Goal: Task Accomplishment & Management: Manage account settings

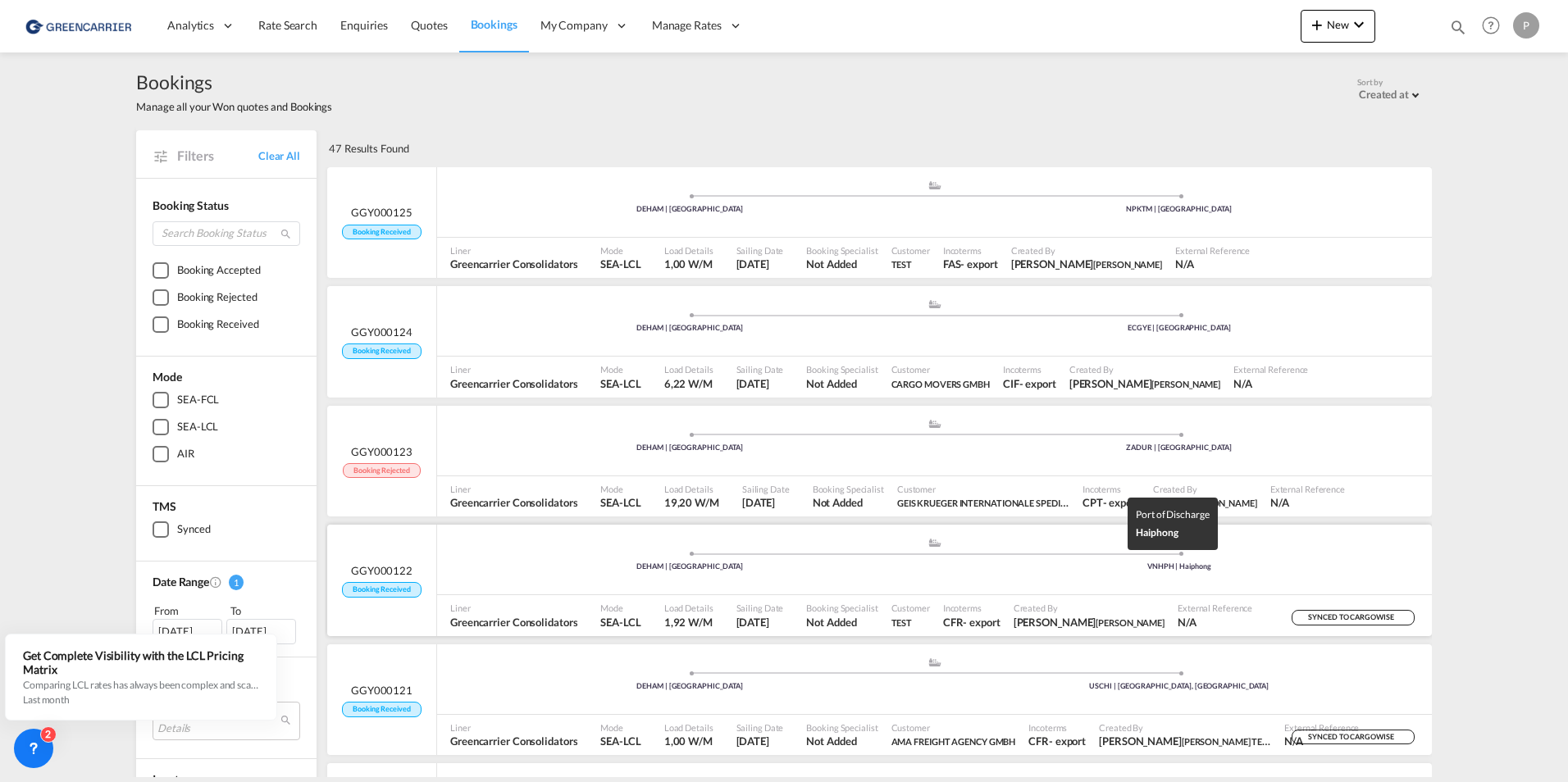
click at [1022, 562] on div "VNHPH | Haiphong" at bounding box center [1179, 567] width 489 height 10
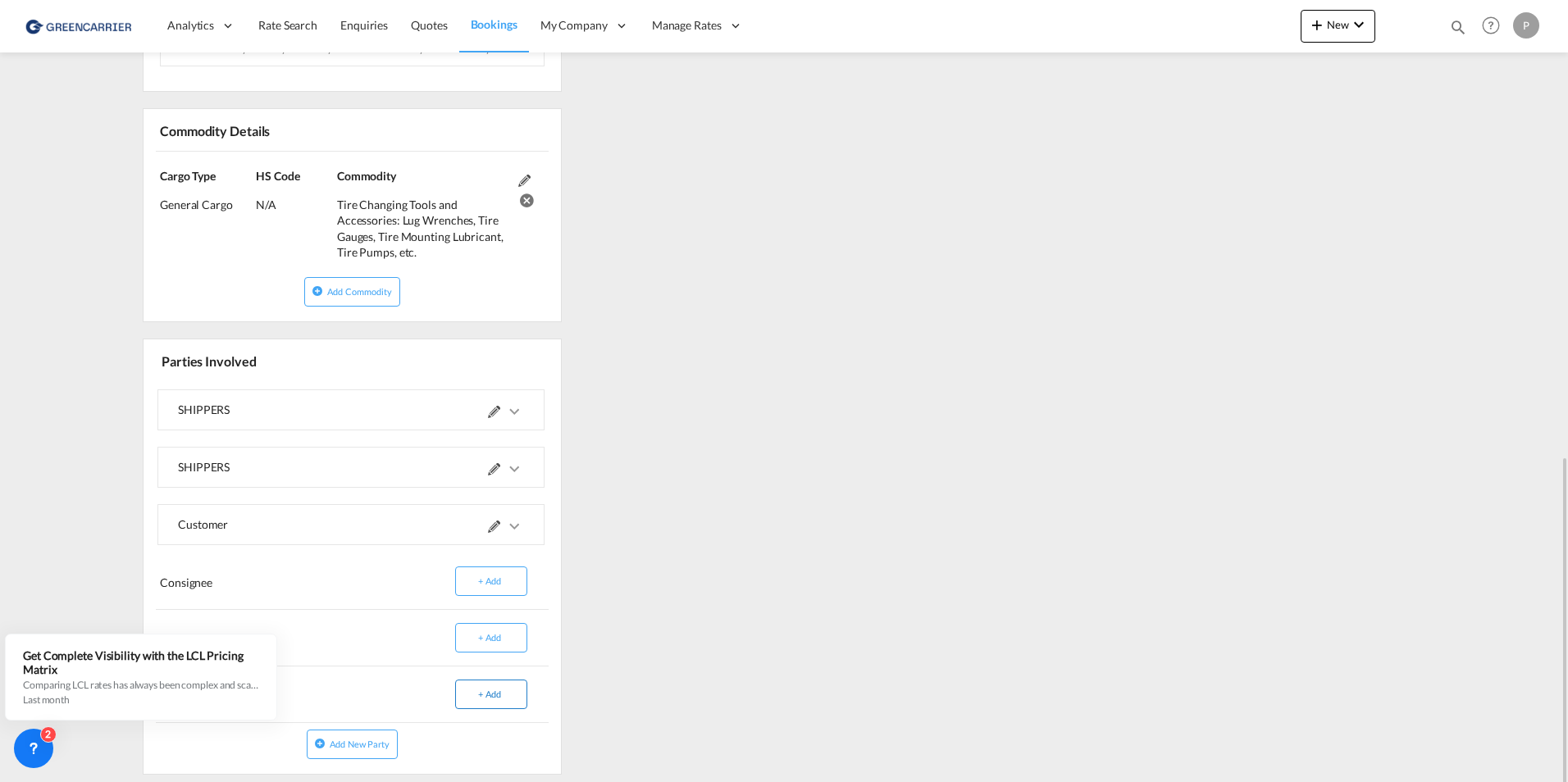
scroll to position [866, 0]
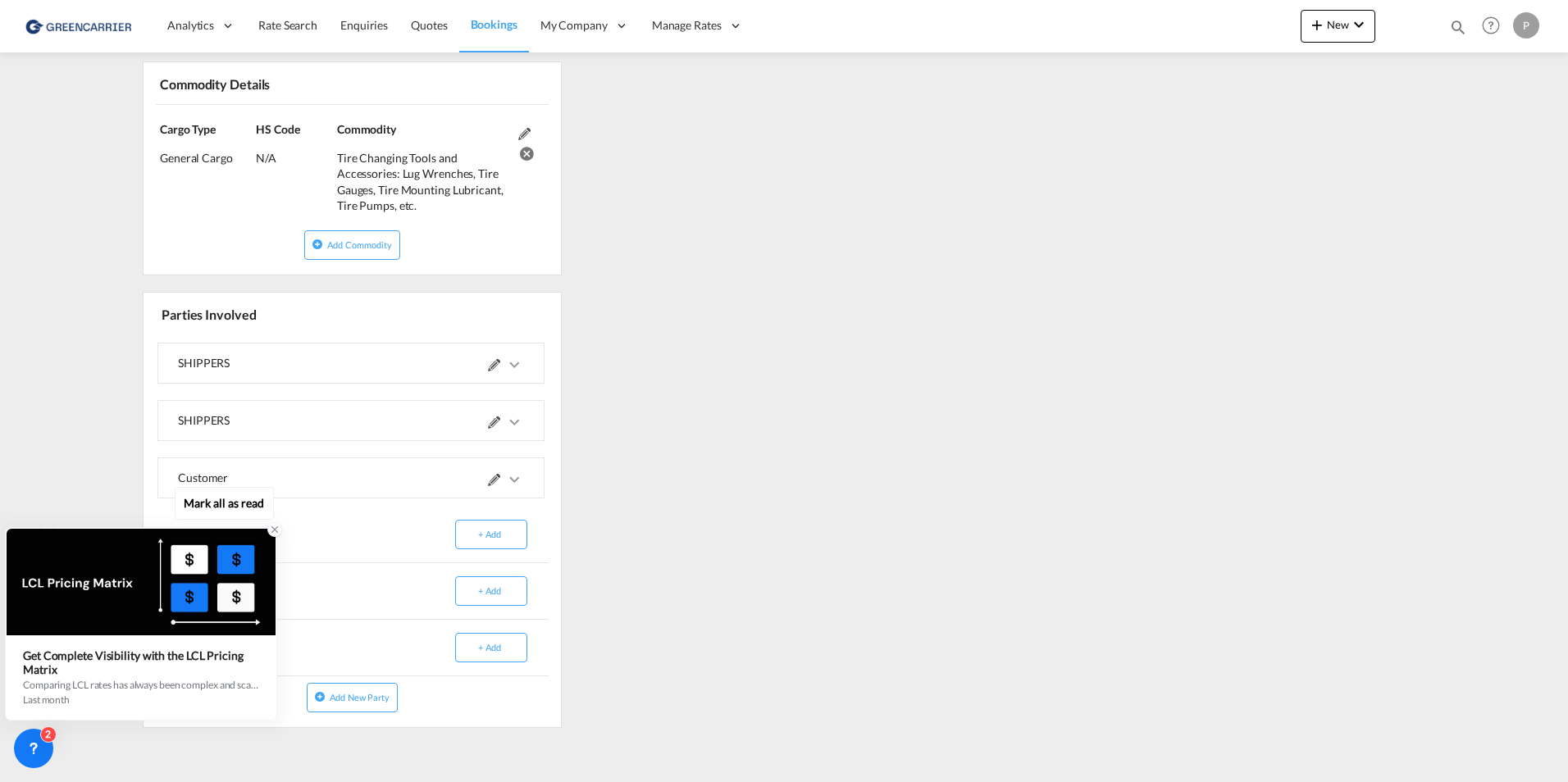
click at [272, 528] on icon at bounding box center [275, 530] width 6 height 6
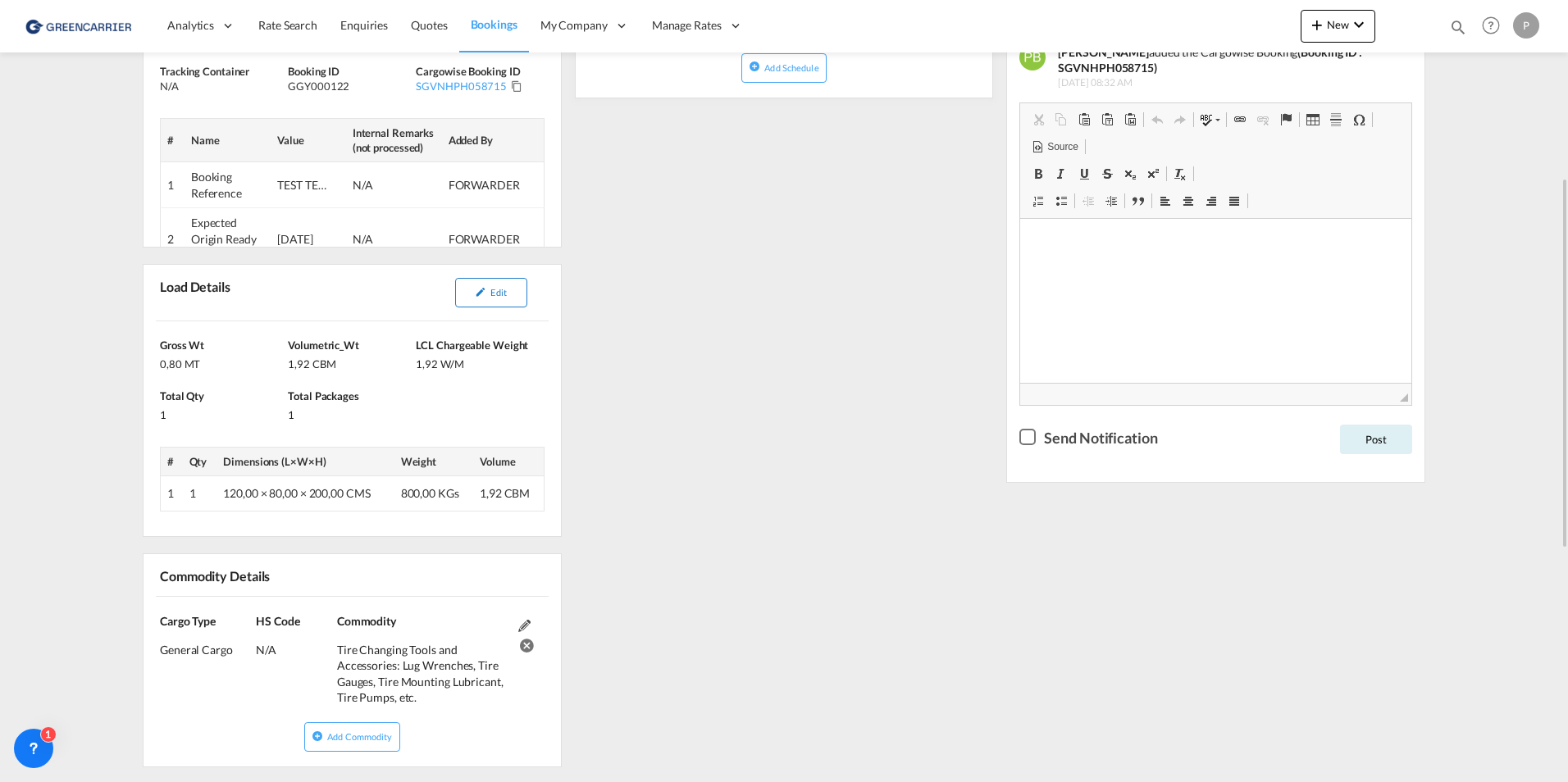
scroll to position [0, 0]
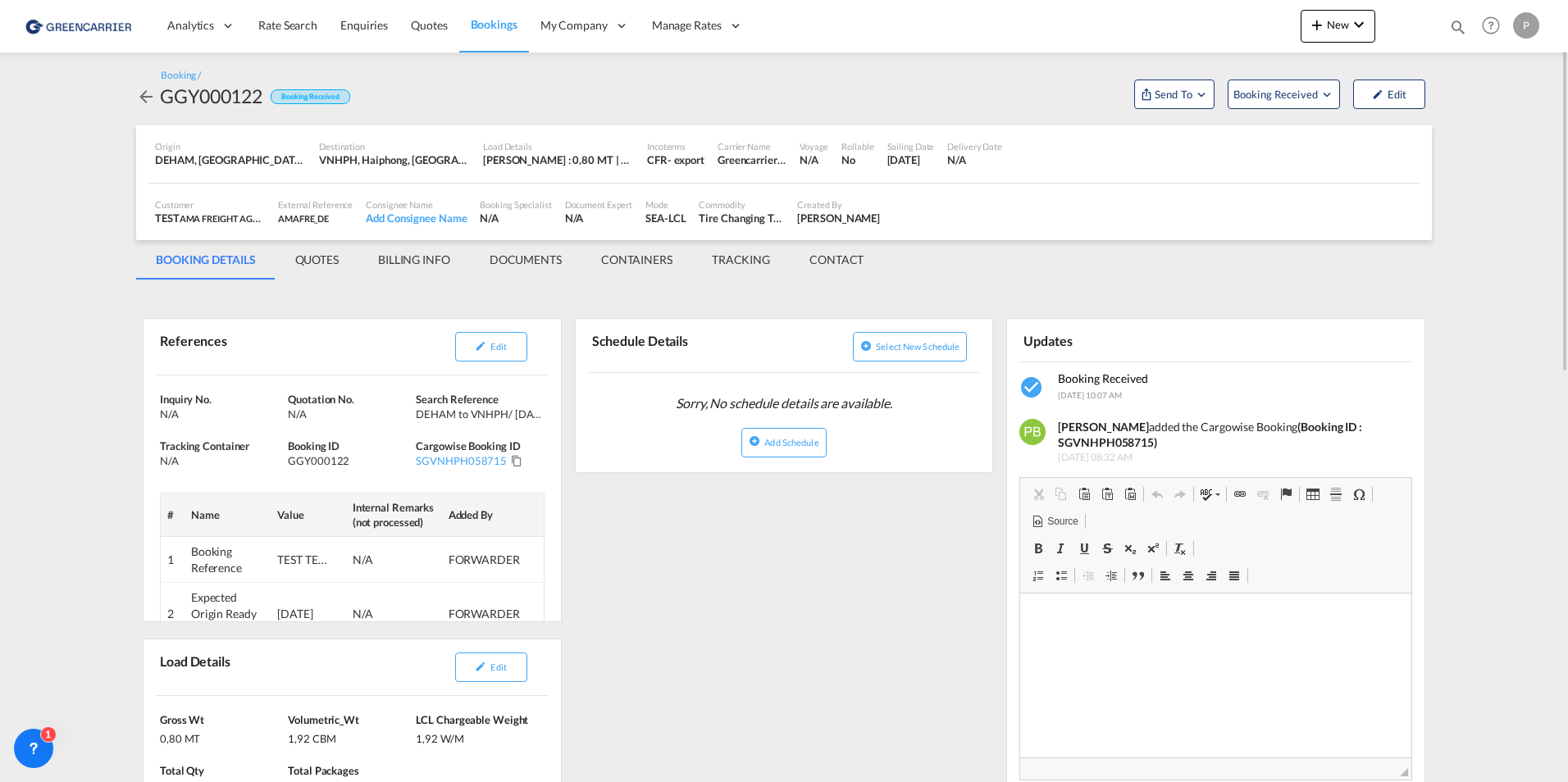
drag, startPoint x: 493, startPoint y: 16, endPoint x: 493, endPoint y: 26, distance: 10.0
click at [493, 16] on link "Bookings" at bounding box center [494, 26] width 70 height 53
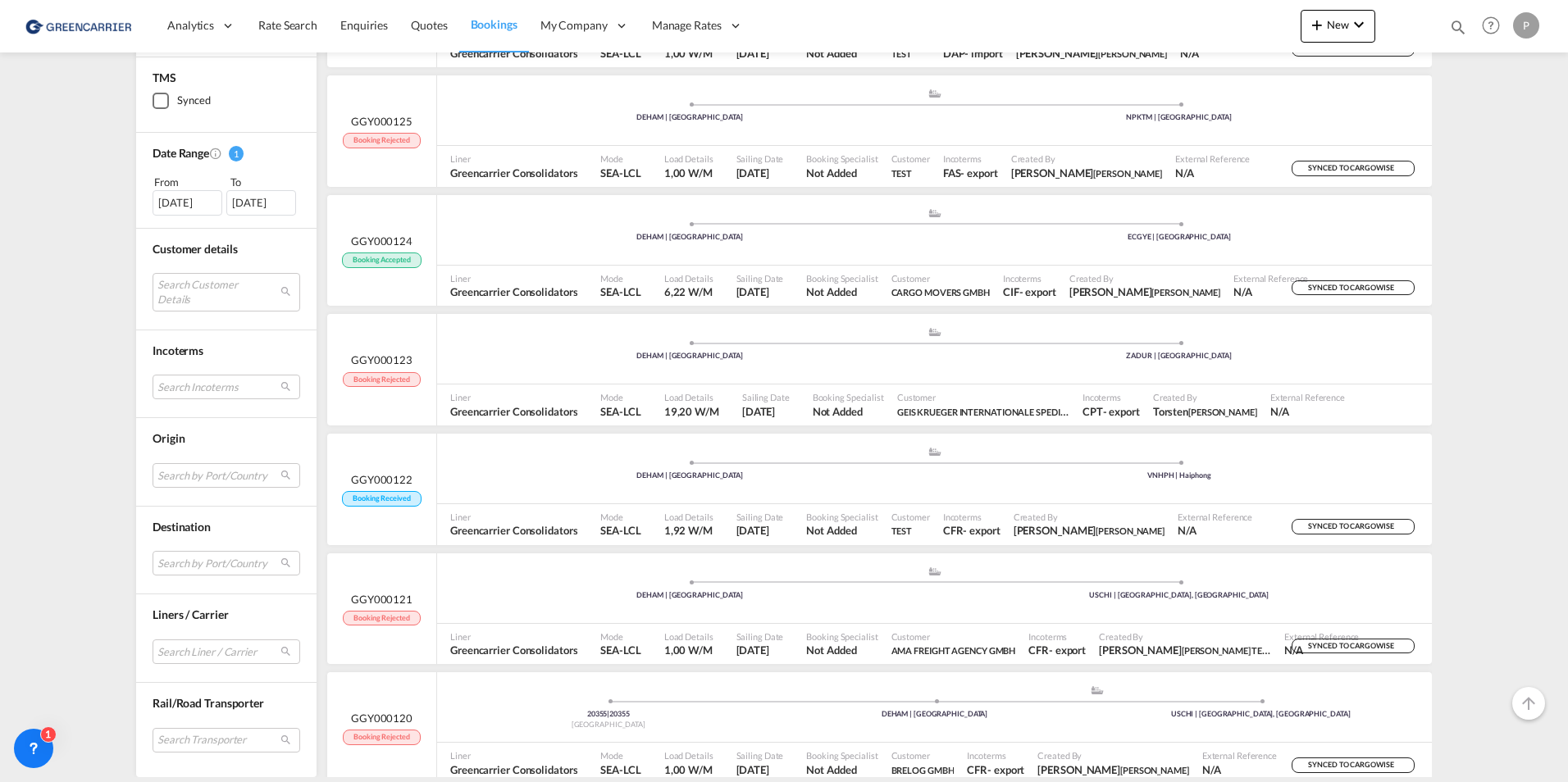
scroll to position [492, 0]
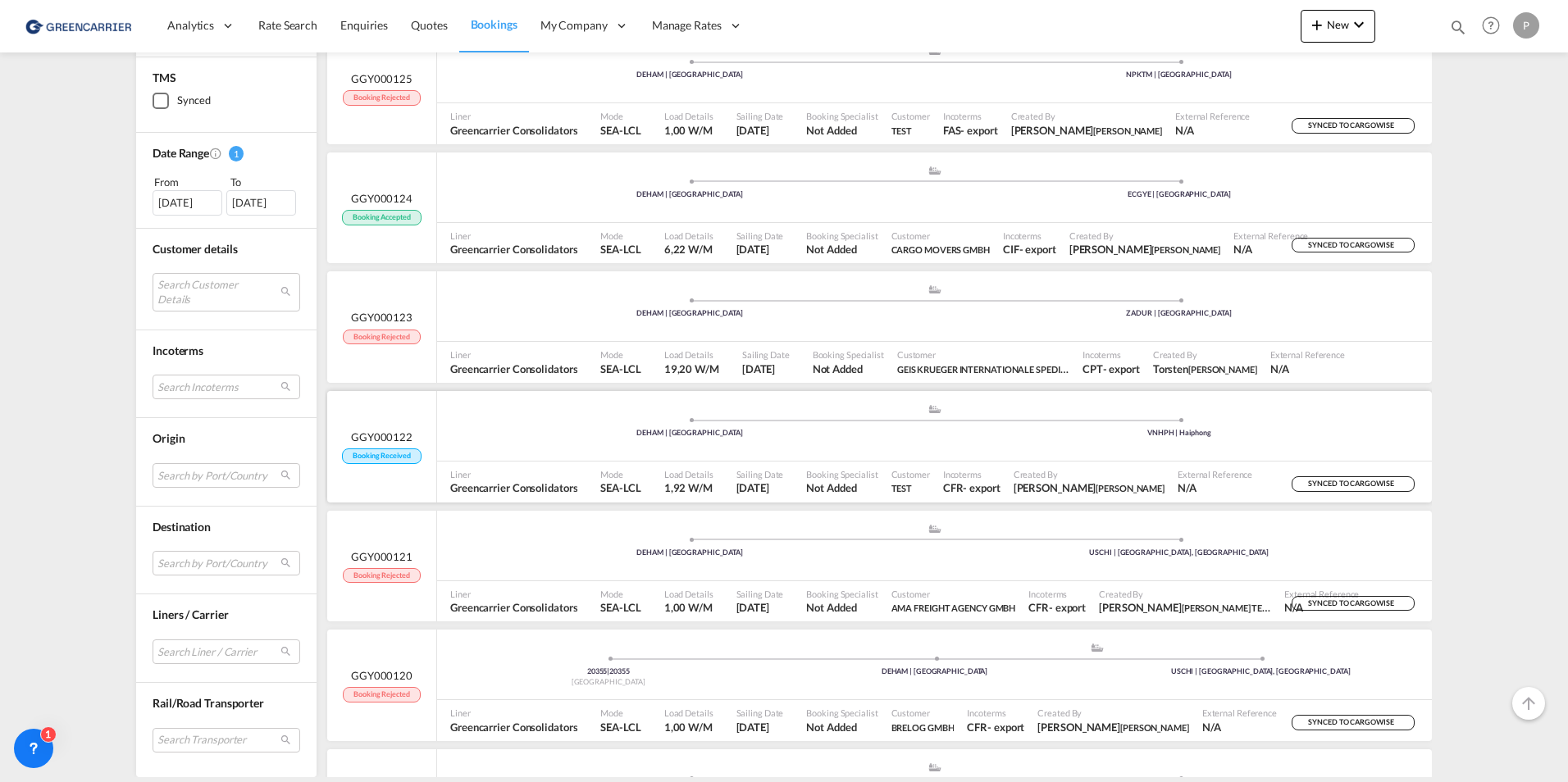
drag, startPoint x: 693, startPoint y: 477, endPoint x: 386, endPoint y: 447, distance: 308.5
click at [386, 447] on div "GGY000122 Booking Received" at bounding box center [381, 447] width 78 height 34
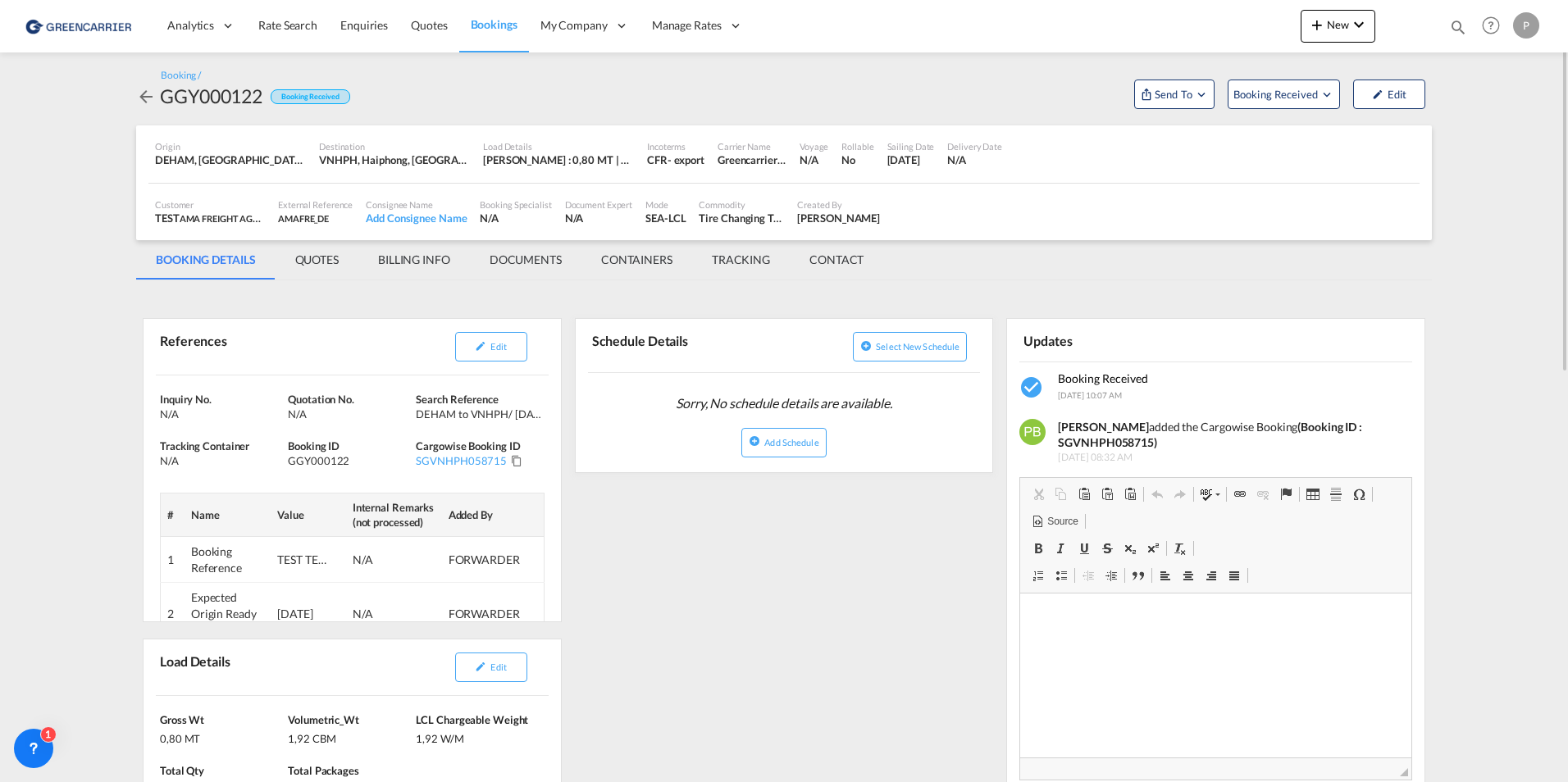
drag, startPoint x: 505, startPoint y: 23, endPoint x: 818, endPoint y: 88, distance: 319.7
click at [819, 89] on div "Booking / GGY000122 Booking Received Send To Cargowise Last synced on [DATE] Up…" at bounding box center [784, 89] width 1296 height 40
click at [1254, 94] on span "Booking Received" at bounding box center [1277, 94] width 86 height 16
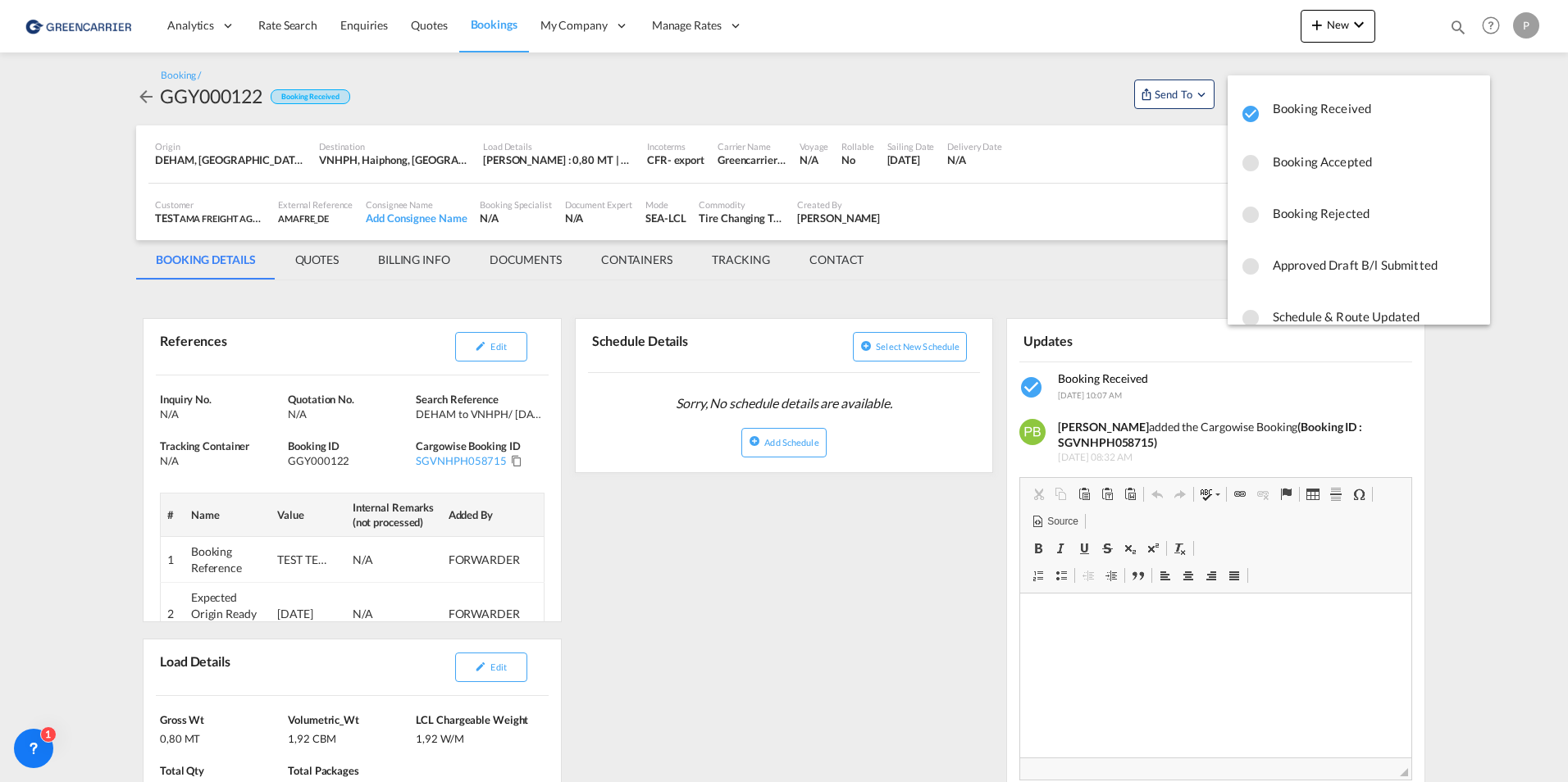
click at [1214, 215] on md-backdrop at bounding box center [784, 391] width 1568 height 782
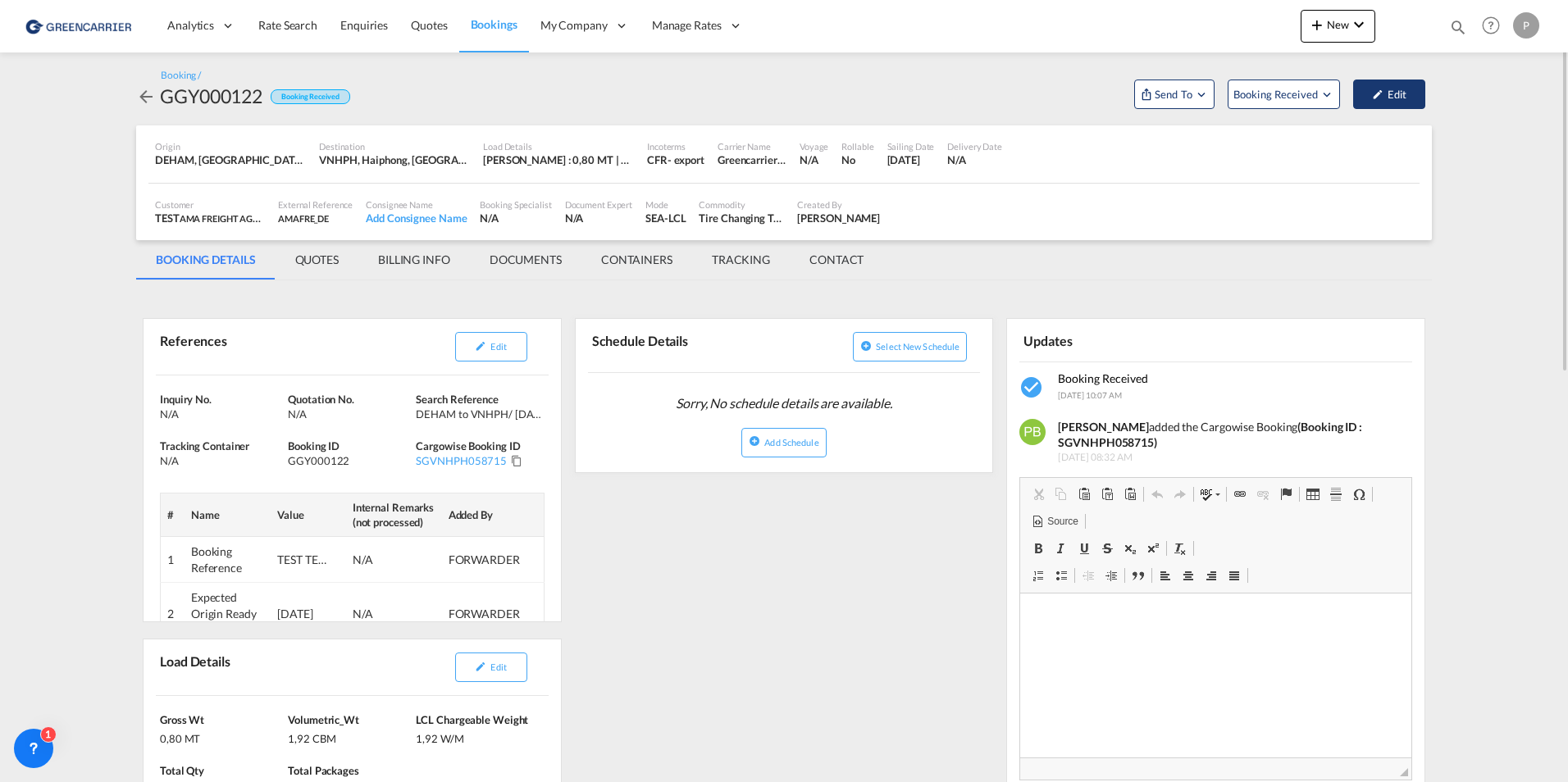
click at [1375, 96] on md-icon "icon-pencil" at bounding box center [1378, 94] width 11 height 11
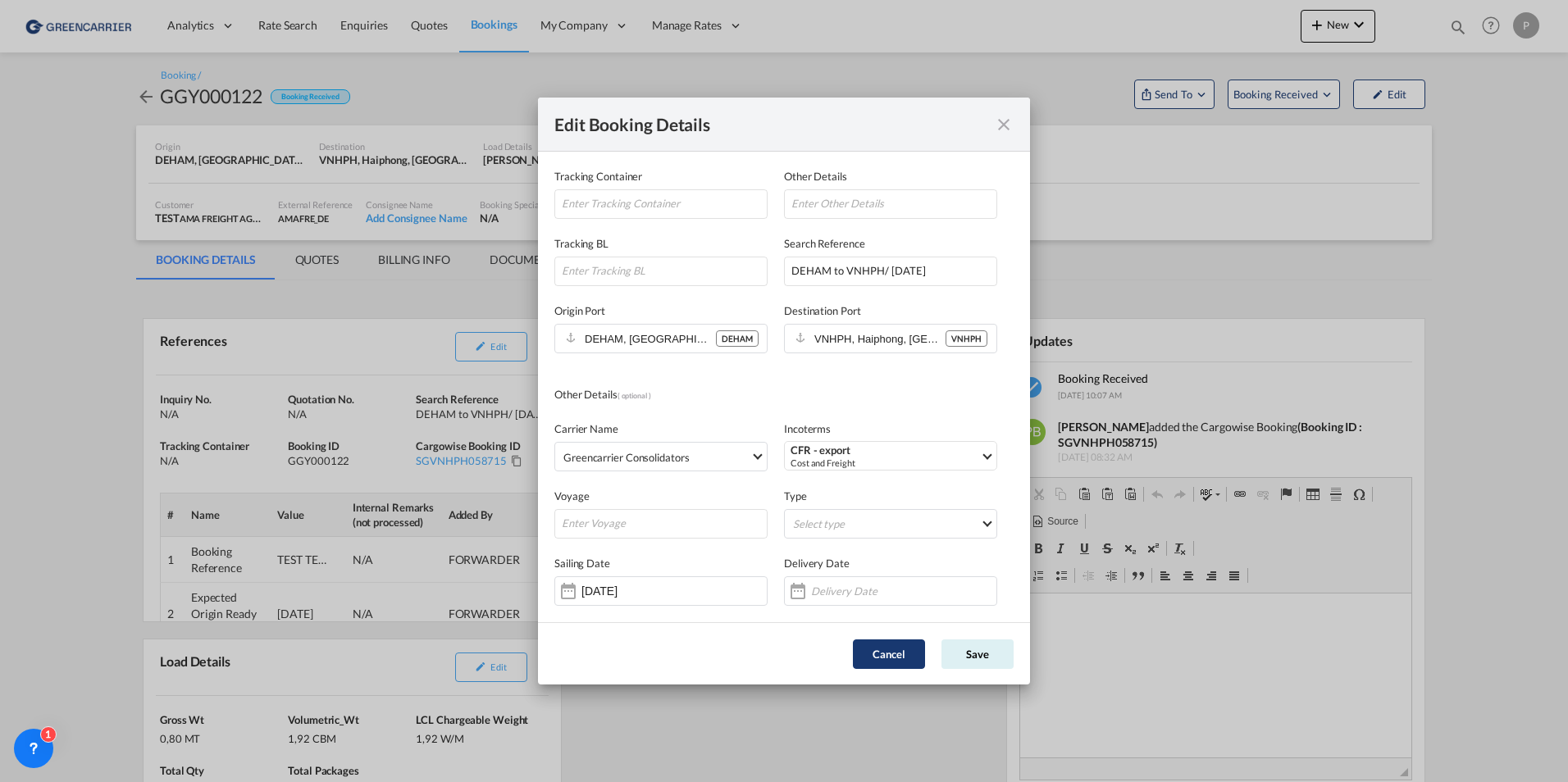
click at [888, 655] on button "Cancel" at bounding box center [889, 655] width 72 height 29
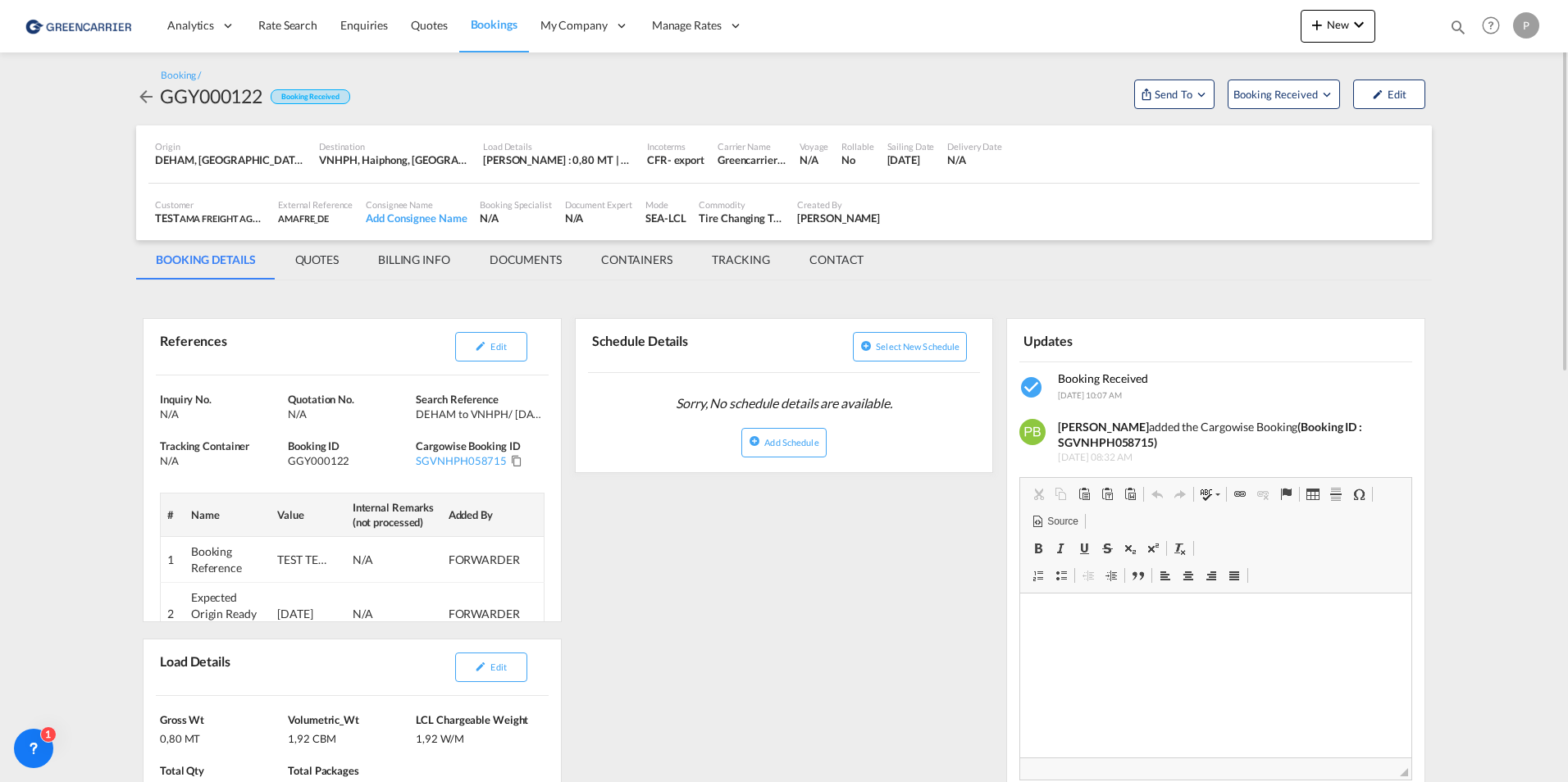
click at [1465, 21] on md-icon "icon-magnify" at bounding box center [1458, 27] width 18 height 18
click at [1332, 31] on input at bounding box center [1335, 26] width 204 height 28
type input "actions"
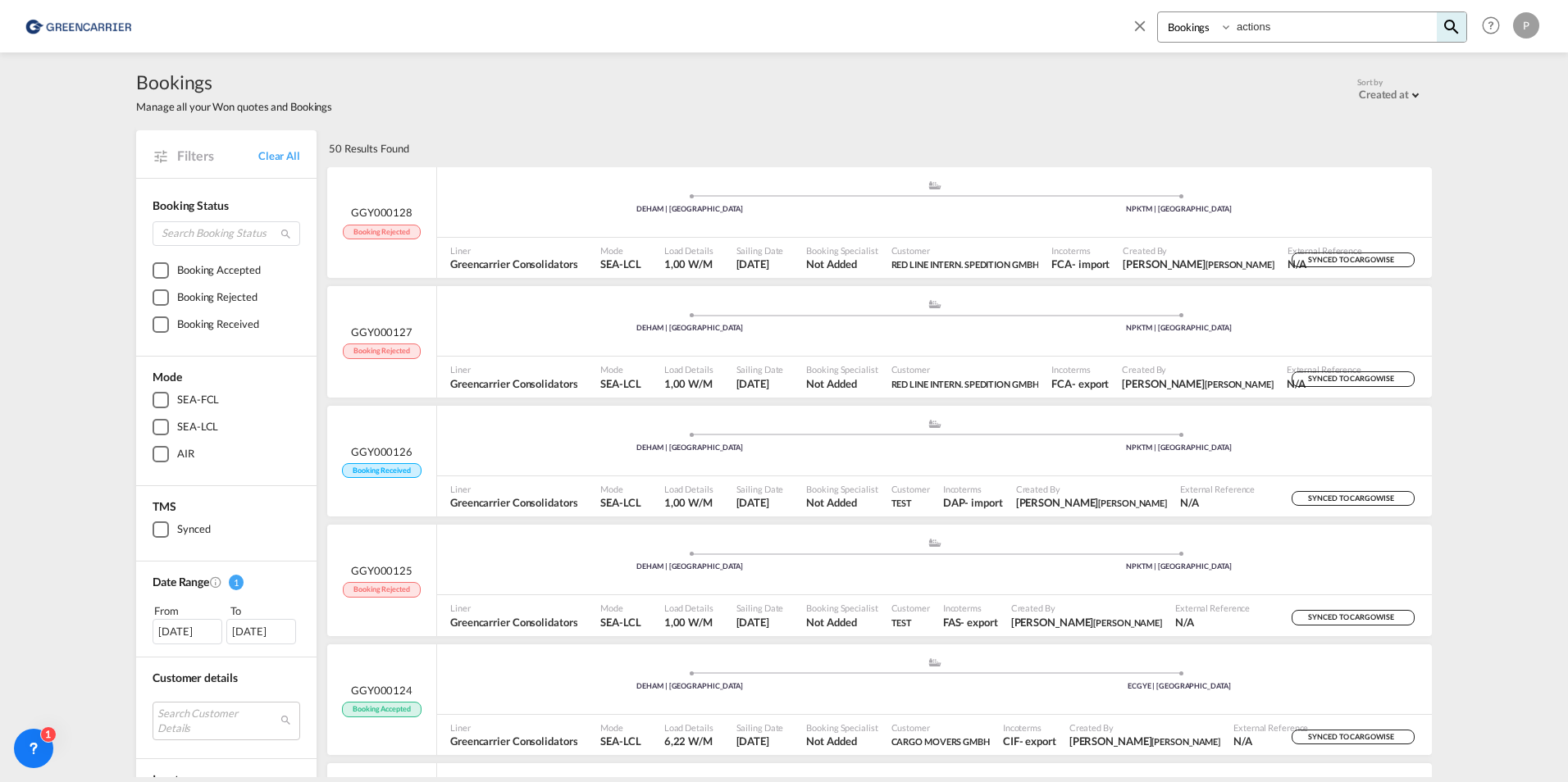
click at [1142, 23] on md-icon "icon-close" at bounding box center [1140, 25] width 18 height 18
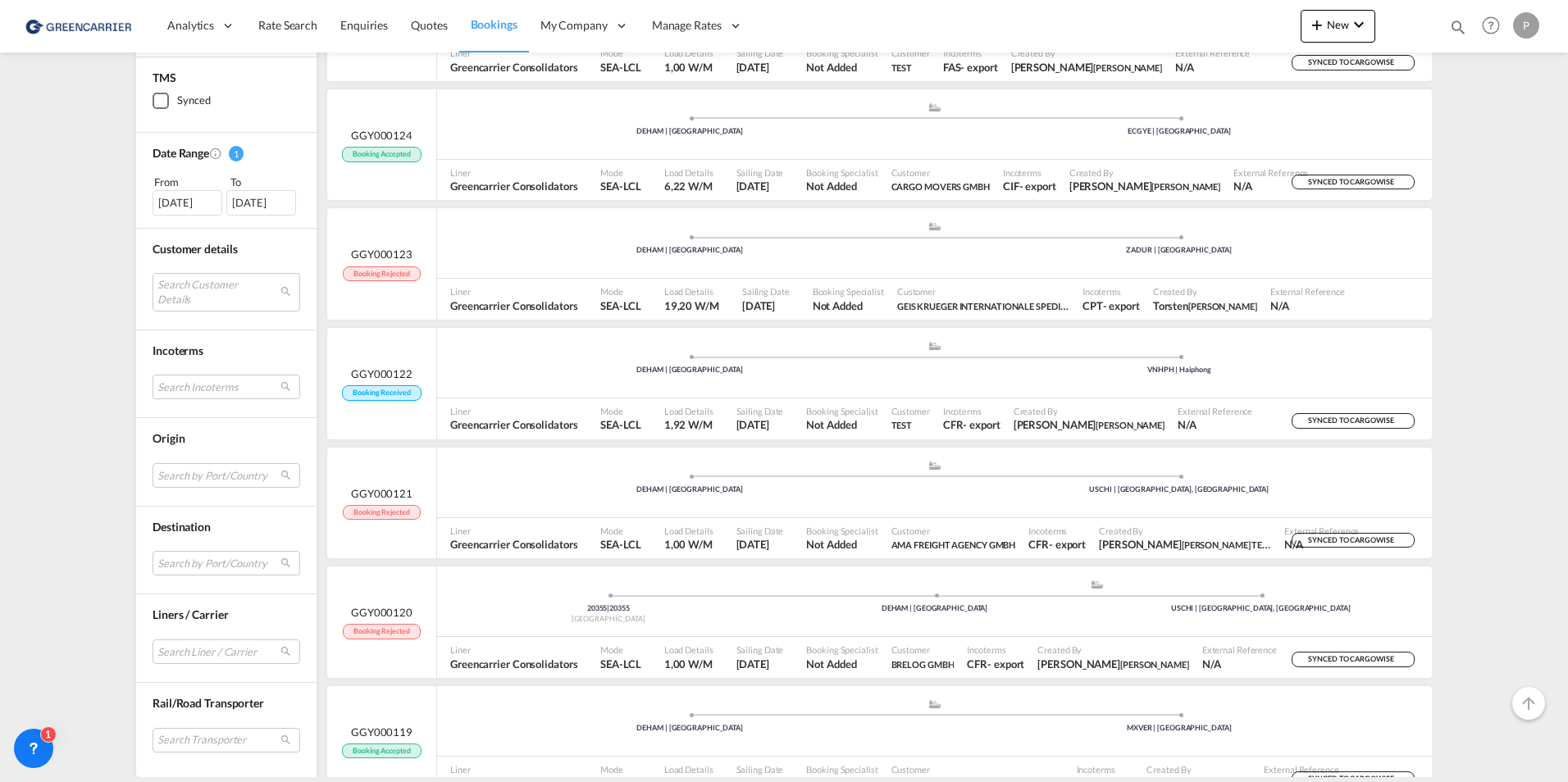
scroll to position [636, 0]
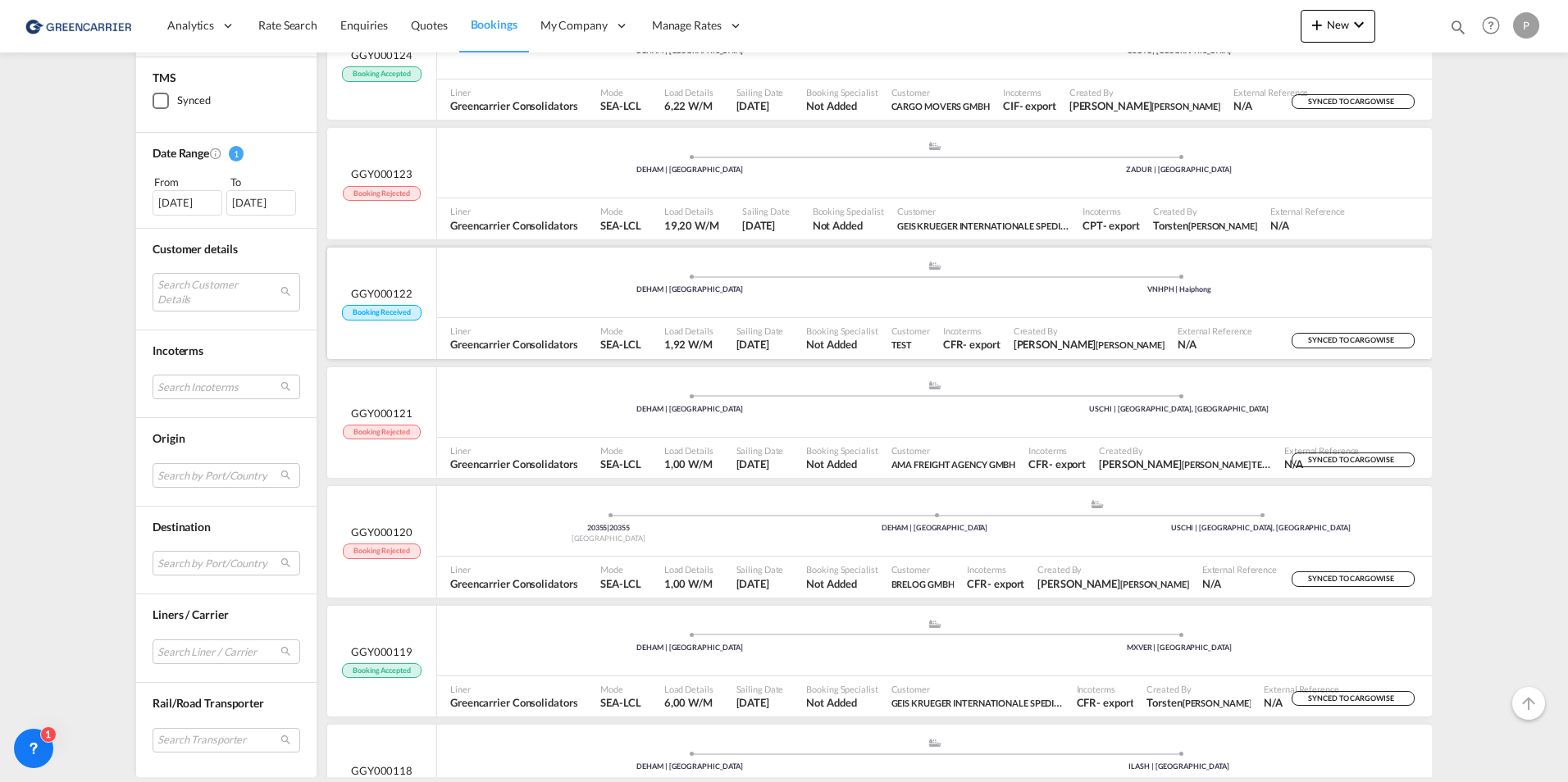
click at [893, 316] on div ".a{fill:#aaa8ad;} .a{fill:#aaa8ad;} DEHAM | [GEOGRAPHIC_DATA] VNHPH | Haiphong" at bounding box center [934, 283] width 995 height 71
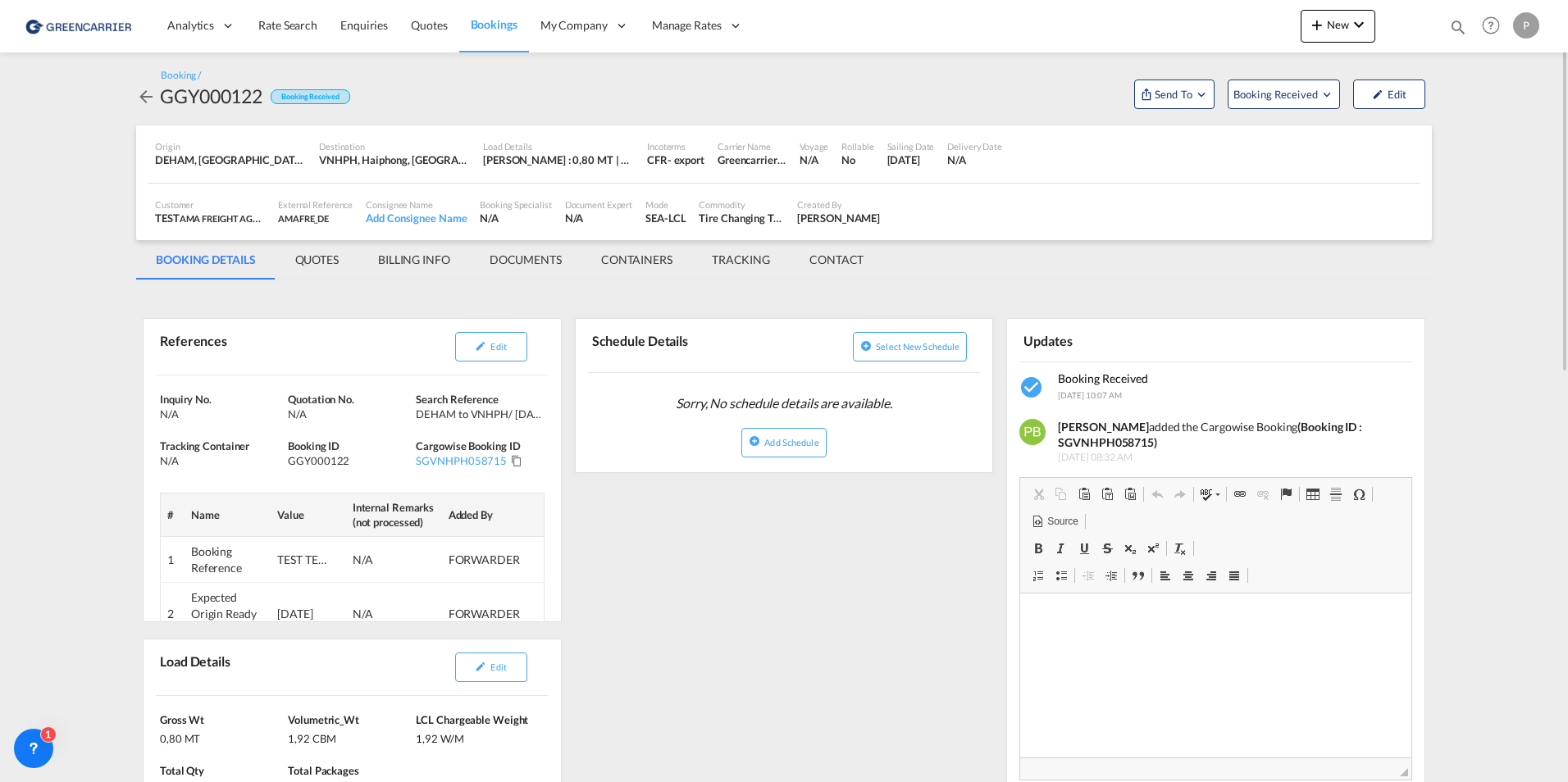
click at [966, 153] on div "N/A" at bounding box center [975, 159] width 55 height 15
click at [611, 156] on div "[PERSON_NAME] : 0,80 MT | Volumetric Wt : 1,92 CBM | Chargeable Wt : 1,92 W/M" at bounding box center [558, 159] width 151 height 15
click at [385, 159] on div "VNHPH, Haiphong, [GEOGRAPHIC_DATA], [GEOGRAPHIC_DATA], [GEOGRAPHIC_DATA]" at bounding box center [394, 159] width 151 height 15
drag, startPoint x: 385, startPoint y: 159, endPoint x: 259, endPoint y: 159, distance: 126.0
click at [259, 159] on div "DEHAM, [GEOGRAPHIC_DATA], [GEOGRAPHIC_DATA], [GEOGRAPHIC_DATA], [GEOGRAPHIC_DAT…" at bounding box center [230, 159] width 151 height 15
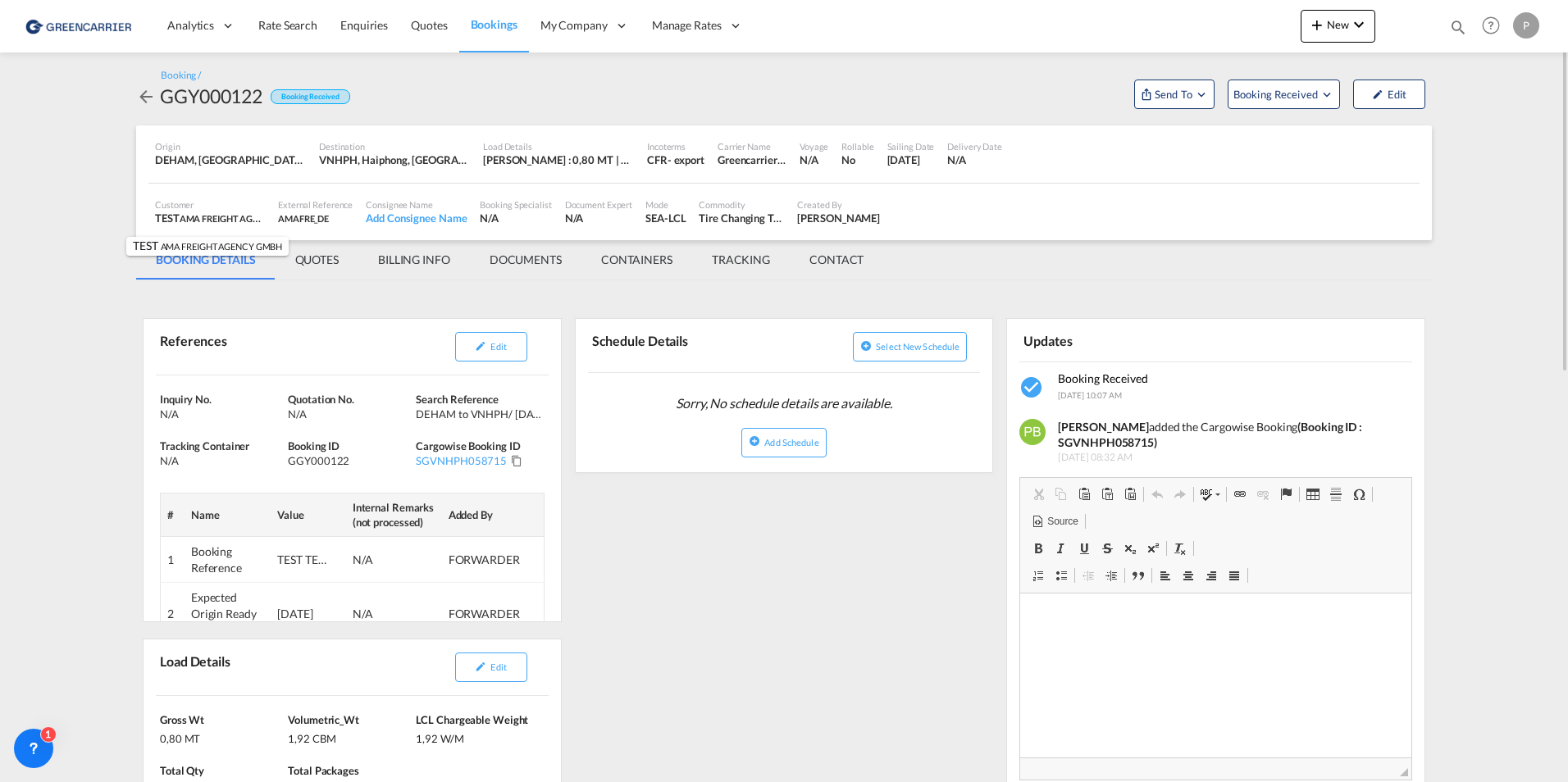
click at [212, 211] on div "TEST AMA FREIGHT AGENCY GMBH , +-1 more" at bounding box center [210, 218] width 110 height 15
click at [304, 208] on div "External Reference" at bounding box center [315, 204] width 75 height 12
click at [437, 214] on div "Add Consignee Name" at bounding box center [416, 218] width 101 height 15
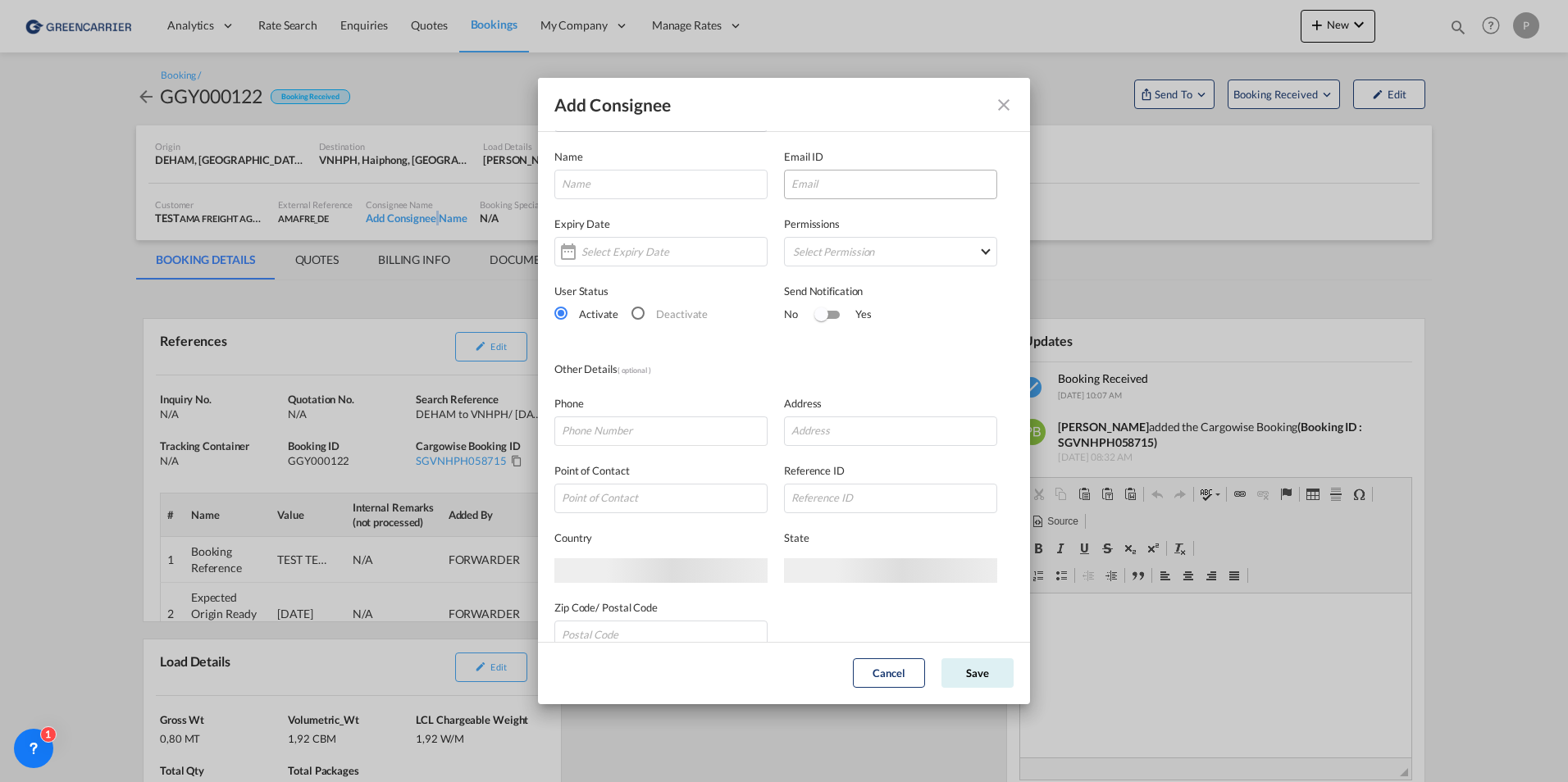
scroll to position [89, 0]
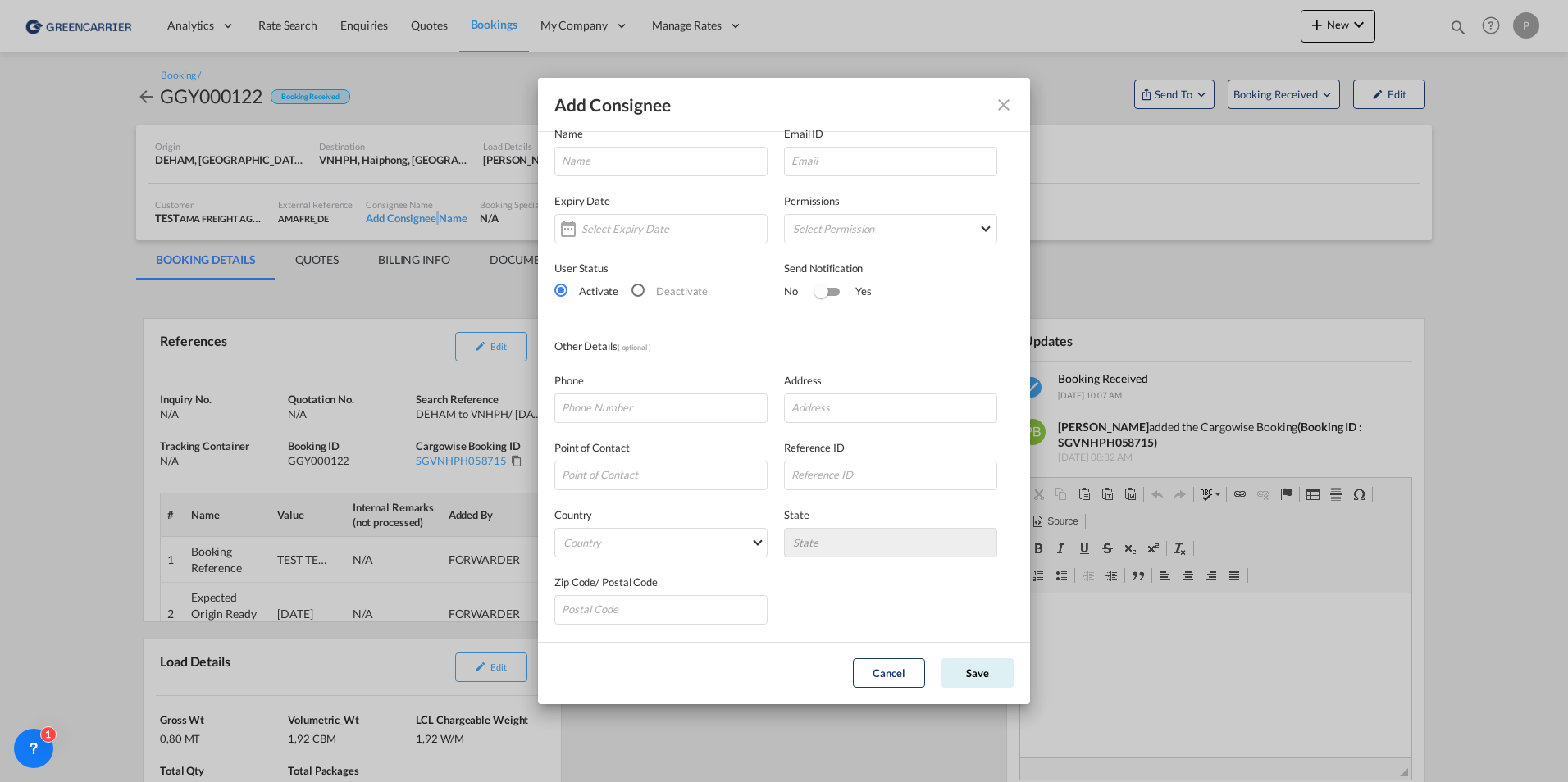
click at [1005, 111] on md-icon "icon-close" at bounding box center [1004, 104] width 20 height 20
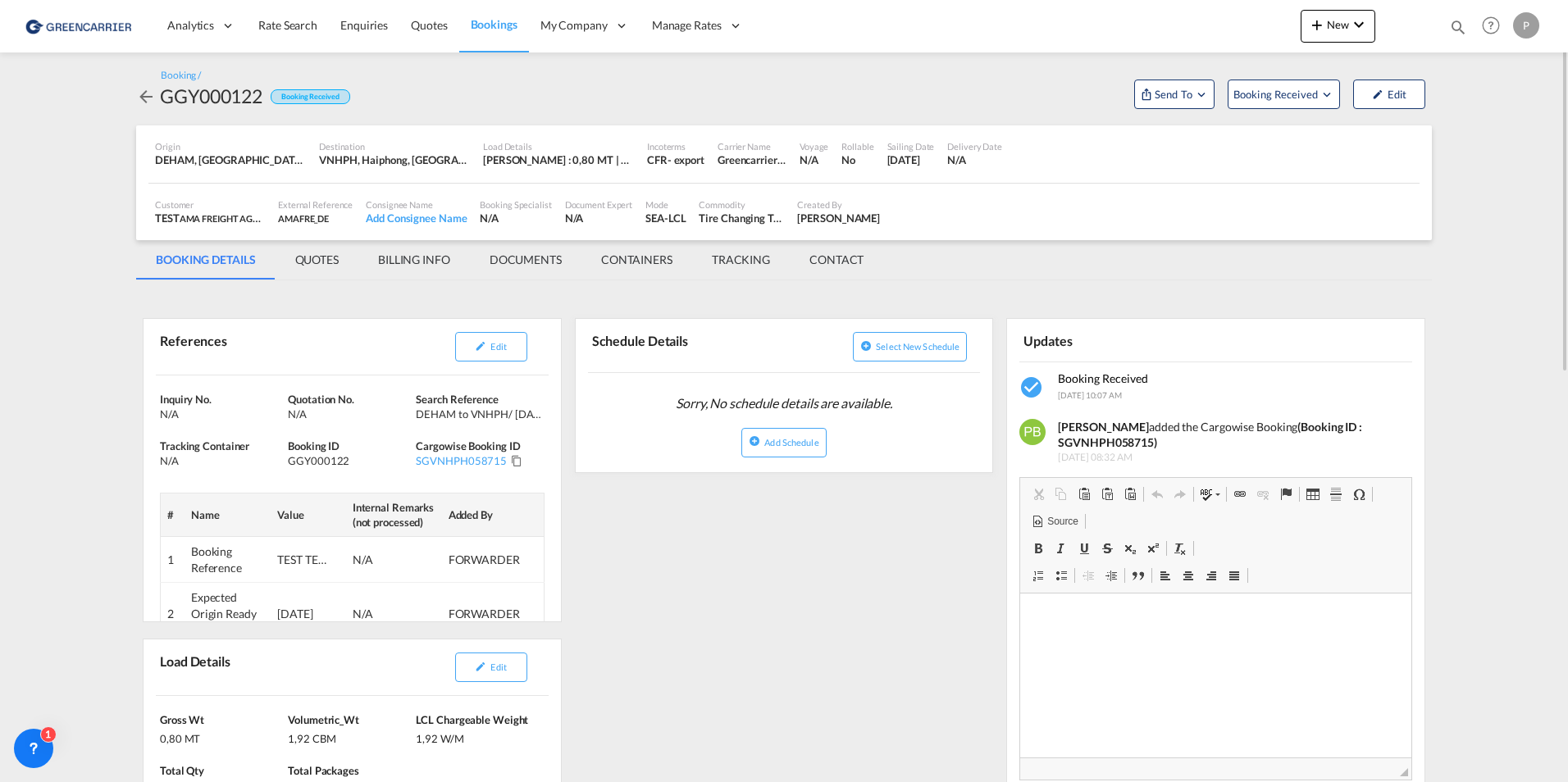
click at [555, 214] on div "Booking Specialist N/A" at bounding box center [515, 213] width 84 height 41
drag, startPoint x: 681, startPoint y: 214, endPoint x: 690, endPoint y: 214, distance: 9.0
click at [687, 214] on div "Mode SEA-LCL" at bounding box center [666, 213] width 53 height 41
drag, startPoint x: 690, startPoint y: 214, endPoint x: 824, endPoint y: 211, distance: 134.0
click at [782, 211] on div "Tire Changing Tools and Accessories: Lug Wrenches, Tire Gauges, Tire Mounting L…" at bounding box center [741, 218] width 85 height 15
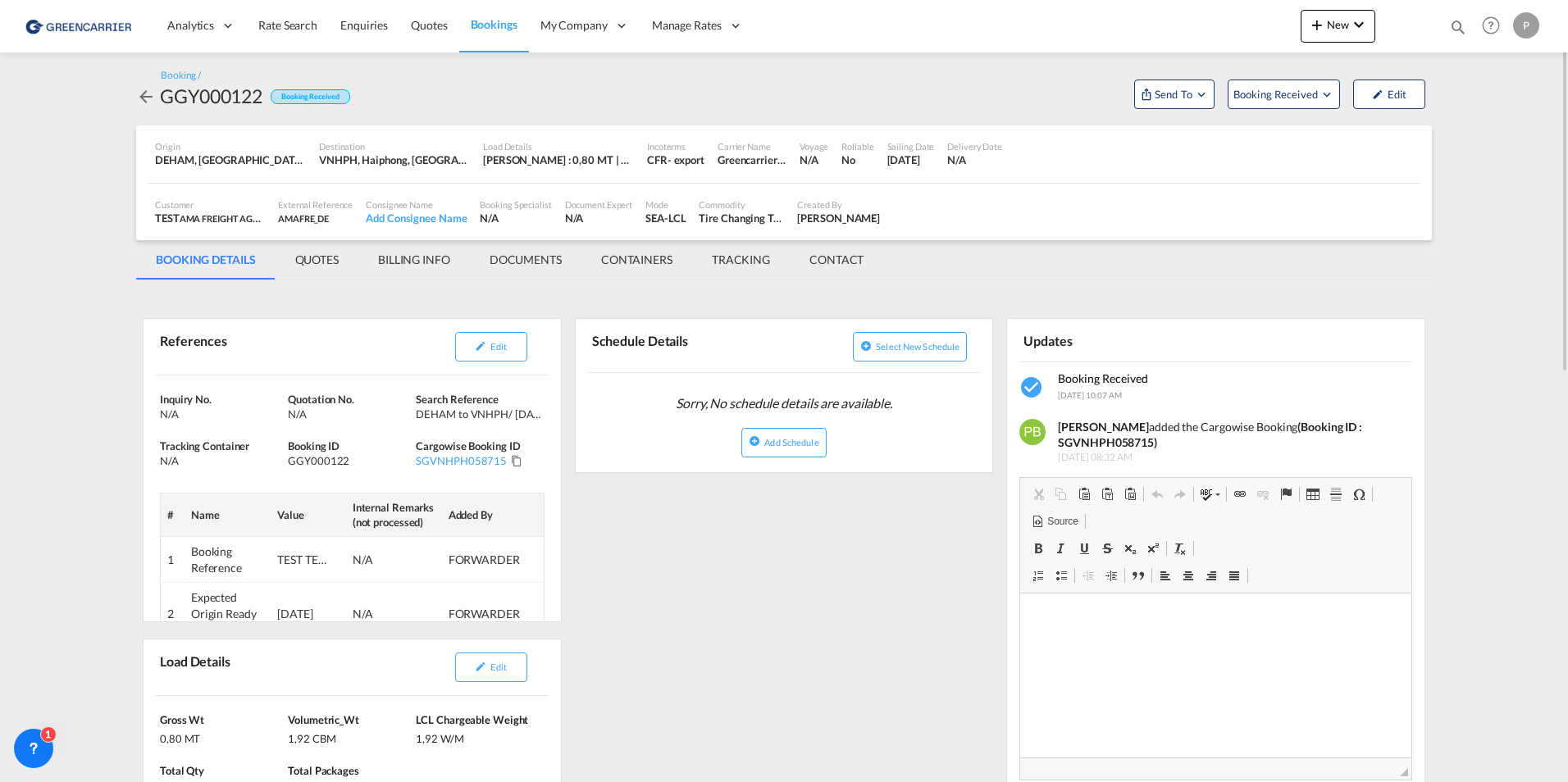
drag, startPoint x: 865, startPoint y: 211, endPoint x: 831, endPoint y: 242, distance: 46.0
click at [865, 214] on div "Created By [PERSON_NAME]" at bounding box center [838, 213] width 96 height 41
click at [818, 265] on md-tab-item "CONTACT" at bounding box center [837, 260] width 94 height 40
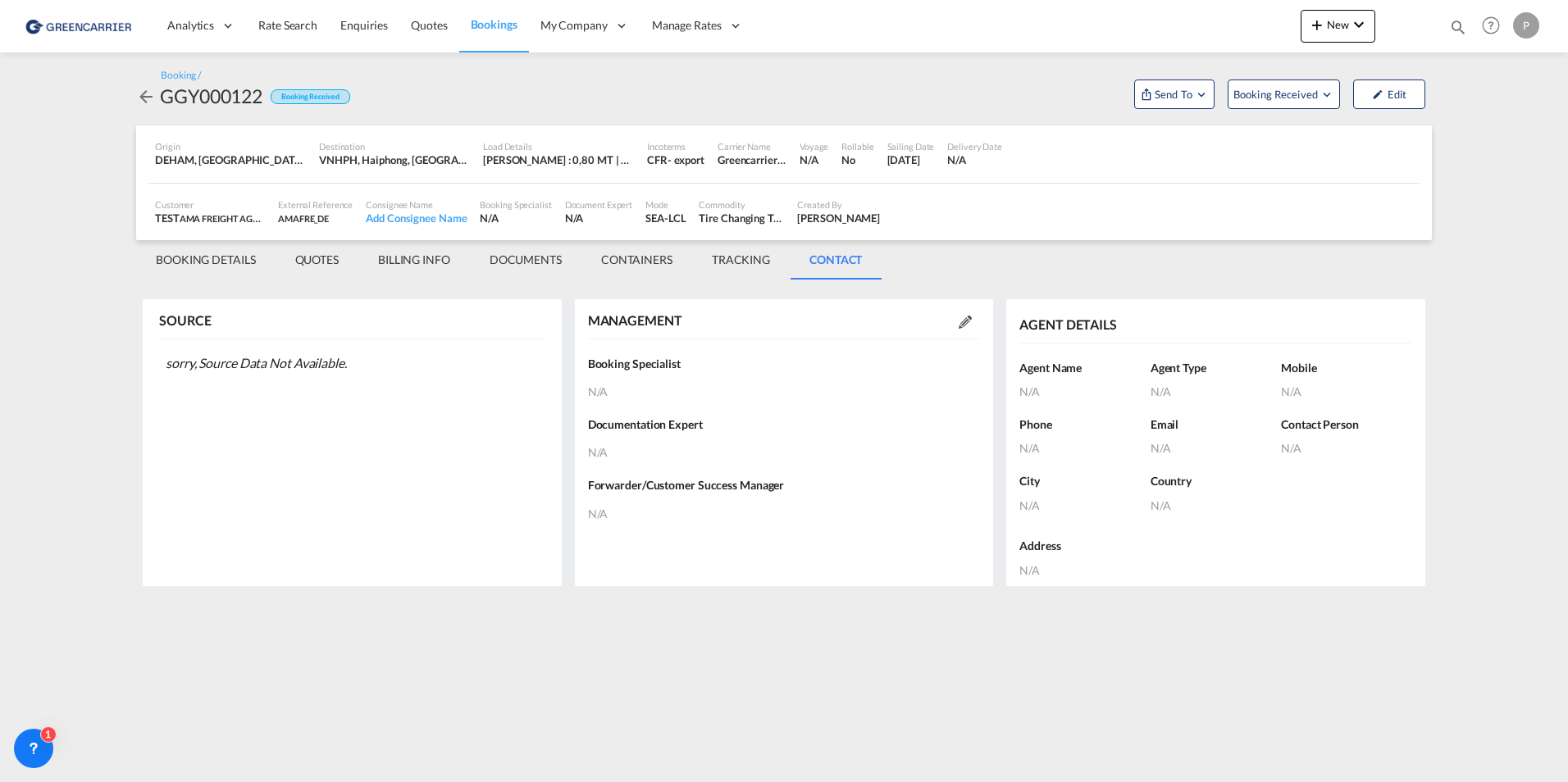
click at [745, 260] on md-tab-item "TRACKING" at bounding box center [741, 260] width 97 height 40
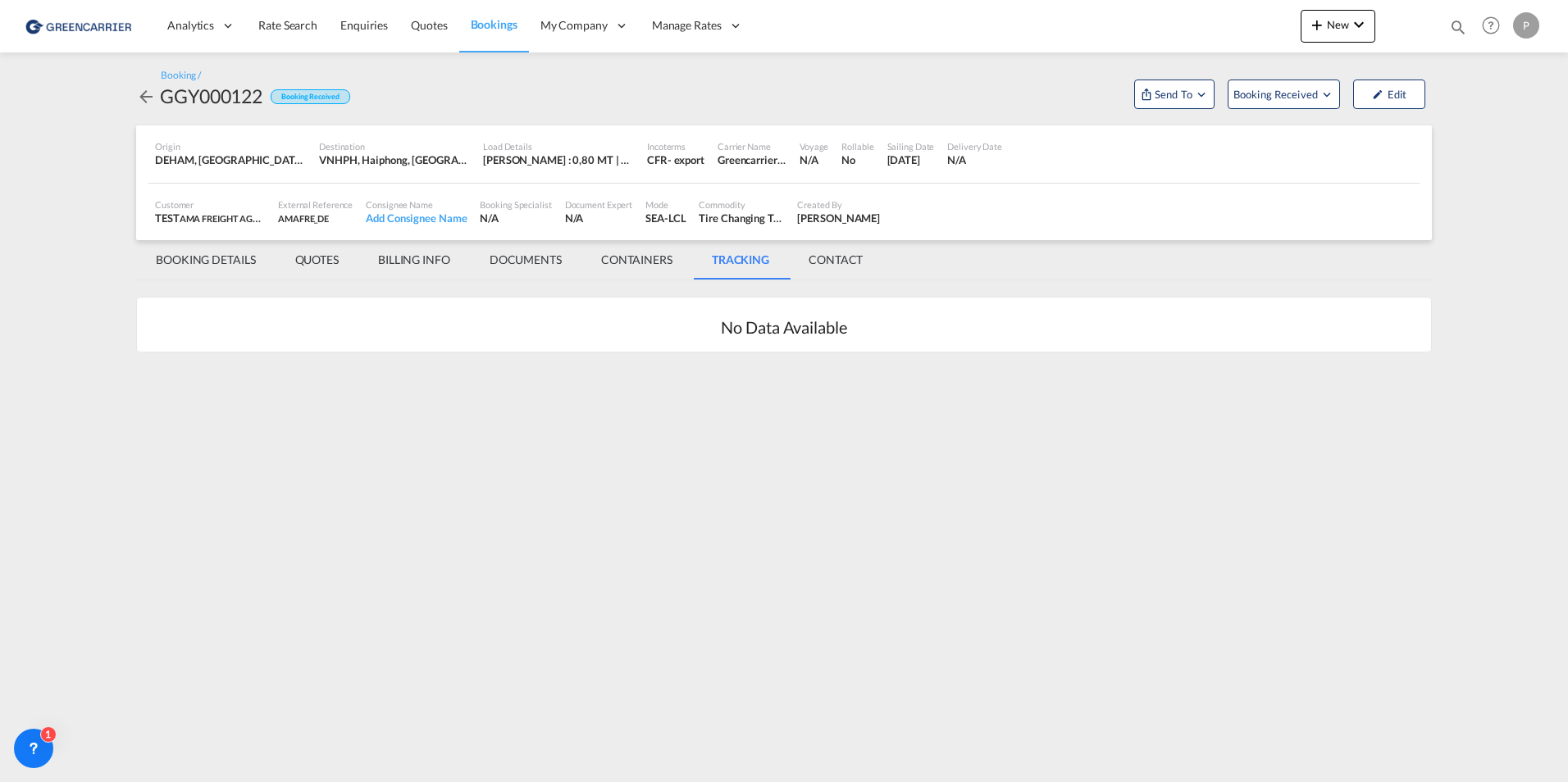
click at [653, 256] on md-tab-item "CONTAINERS" at bounding box center [637, 260] width 111 height 40
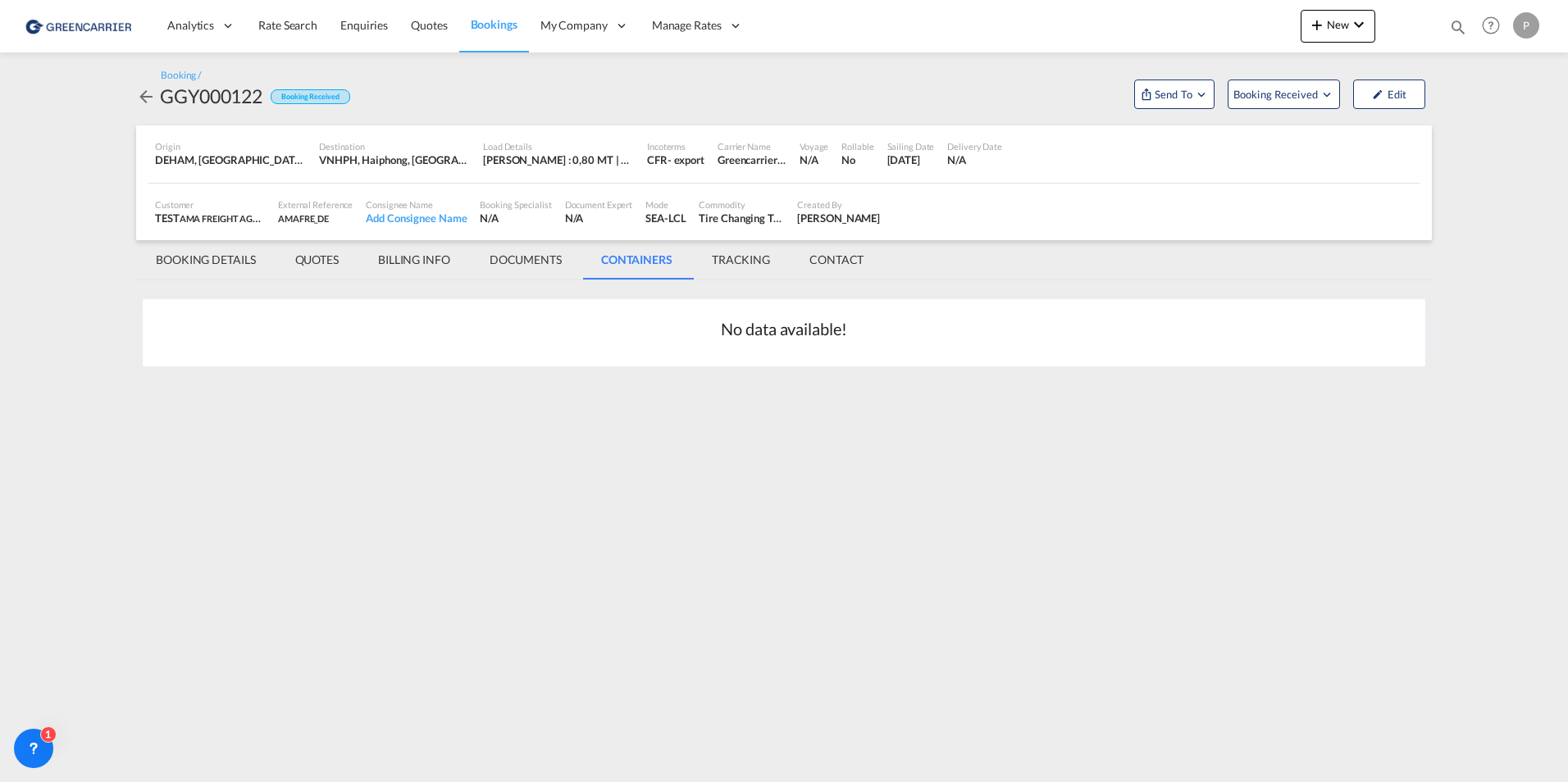
click at [551, 256] on md-tab-item "DOCUMENTS" at bounding box center [526, 260] width 111 height 40
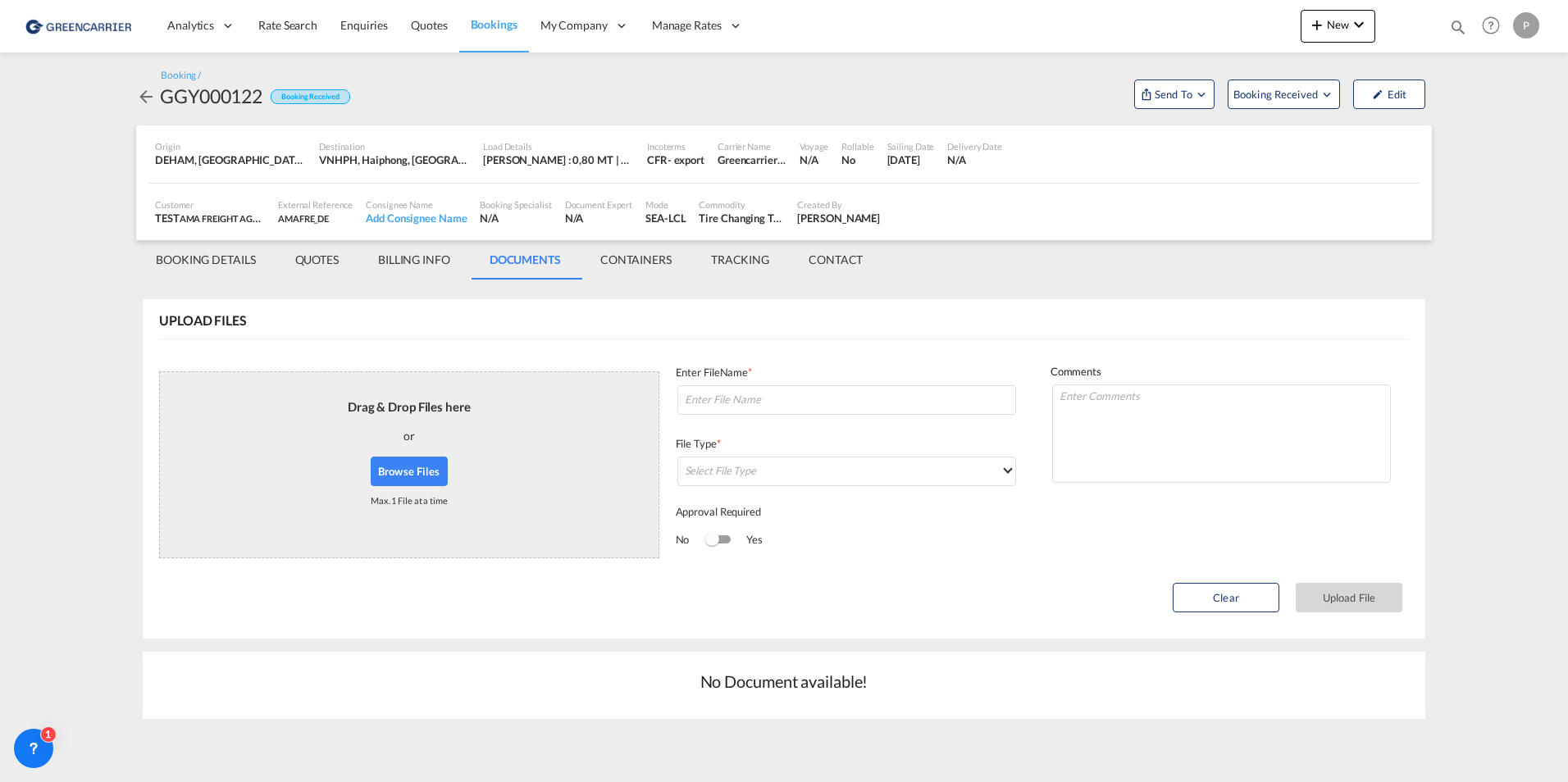
click at [436, 251] on md-tab-item "BILLING INFO" at bounding box center [414, 260] width 111 height 40
click at [327, 254] on md-tab-item "QUOTES" at bounding box center [317, 260] width 83 height 40
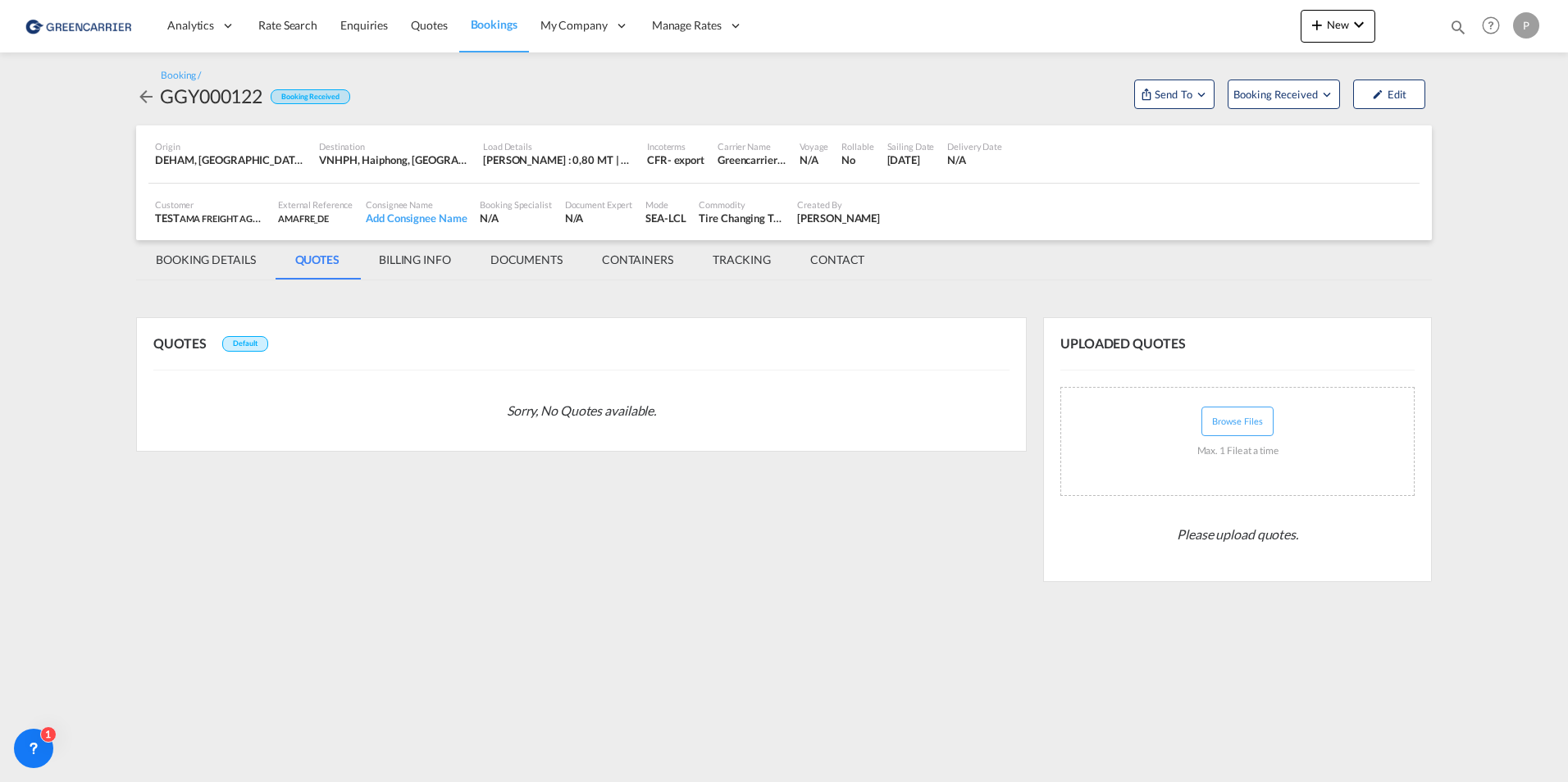
click at [218, 251] on md-tab-item "BOOKING DETAILS" at bounding box center [206, 260] width 140 height 40
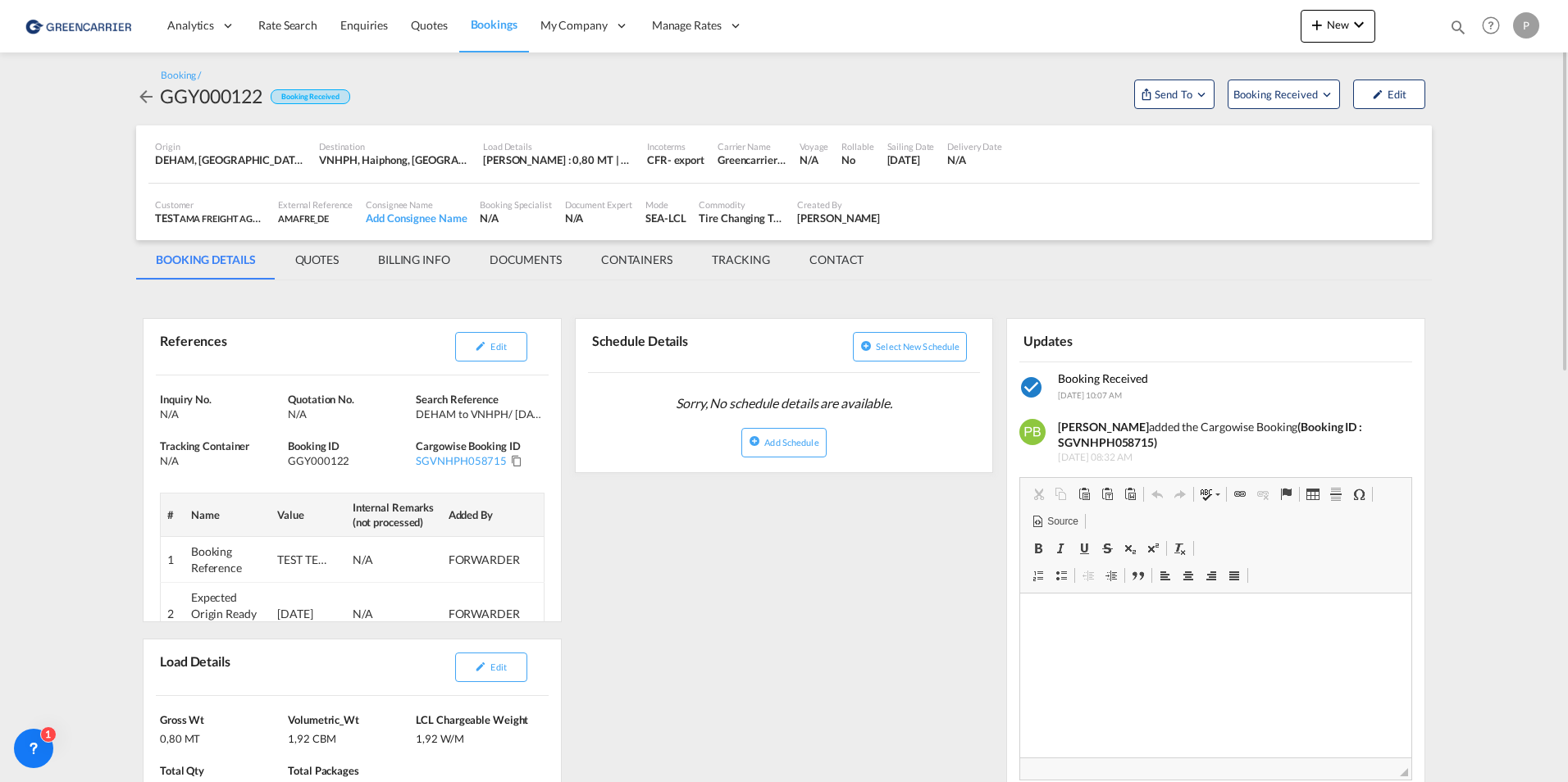
click at [1029, 388] on md-icon "icon-checkbox-marked-circle" at bounding box center [1032, 388] width 26 height 26
click at [1090, 374] on span "Booking Received" at bounding box center [1103, 378] width 90 height 14
click at [1069, 428] on strong "[PERSON_NAME]" at bounding box center [1104, 426] width 91 height 14
click at [1106, 434] on strong "[PERSON_NAME]" at bounding box center [1104, 426] width 91 height 14
drag, startPoint x: 1106, startPoint y: 434, endPoint x: 1226, endPoint y: 432, distance: 120.0
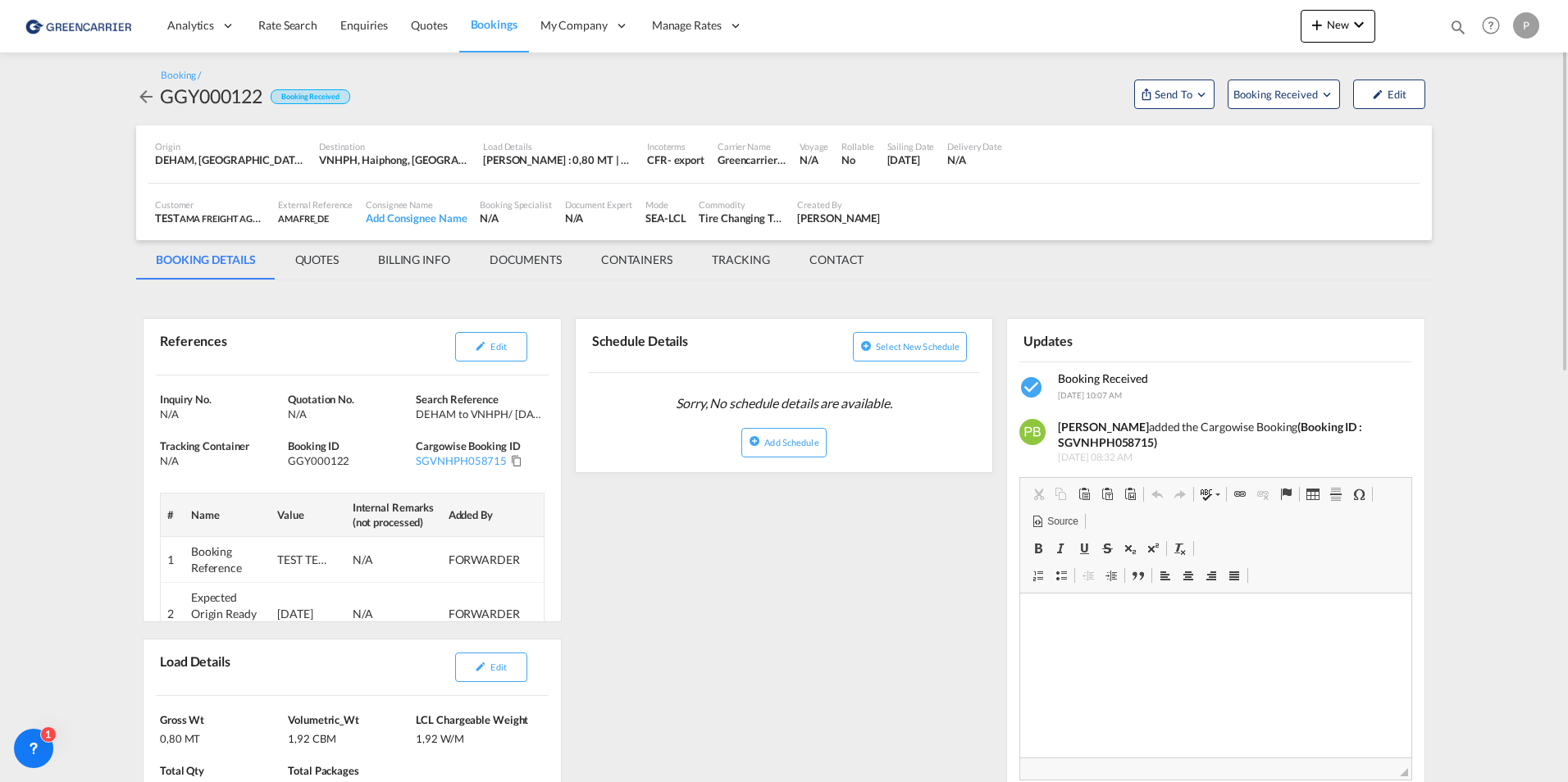
click at [1226, 432] on div "[PERSON_NAME] added the Cargowise Booking (Booking ID : SGVNHPH058715)" at bounding box center [1229, 435] width 342 height 32
click at [1319, 421] on strong "(Booking ID : SGVNHPH058715)" at bounding box center [1210, 434] width 304 height 30
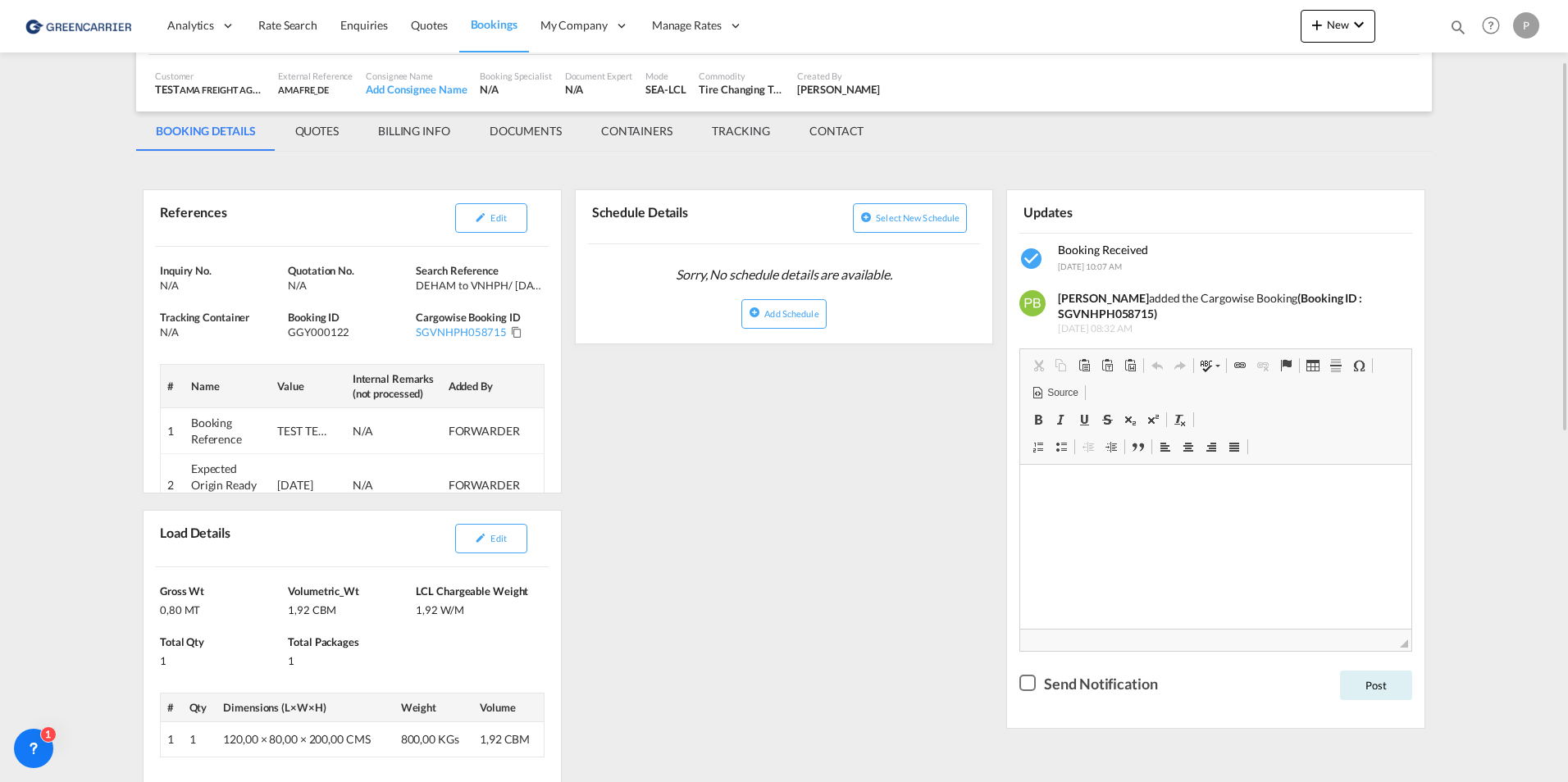
scroll to position [0, 0]
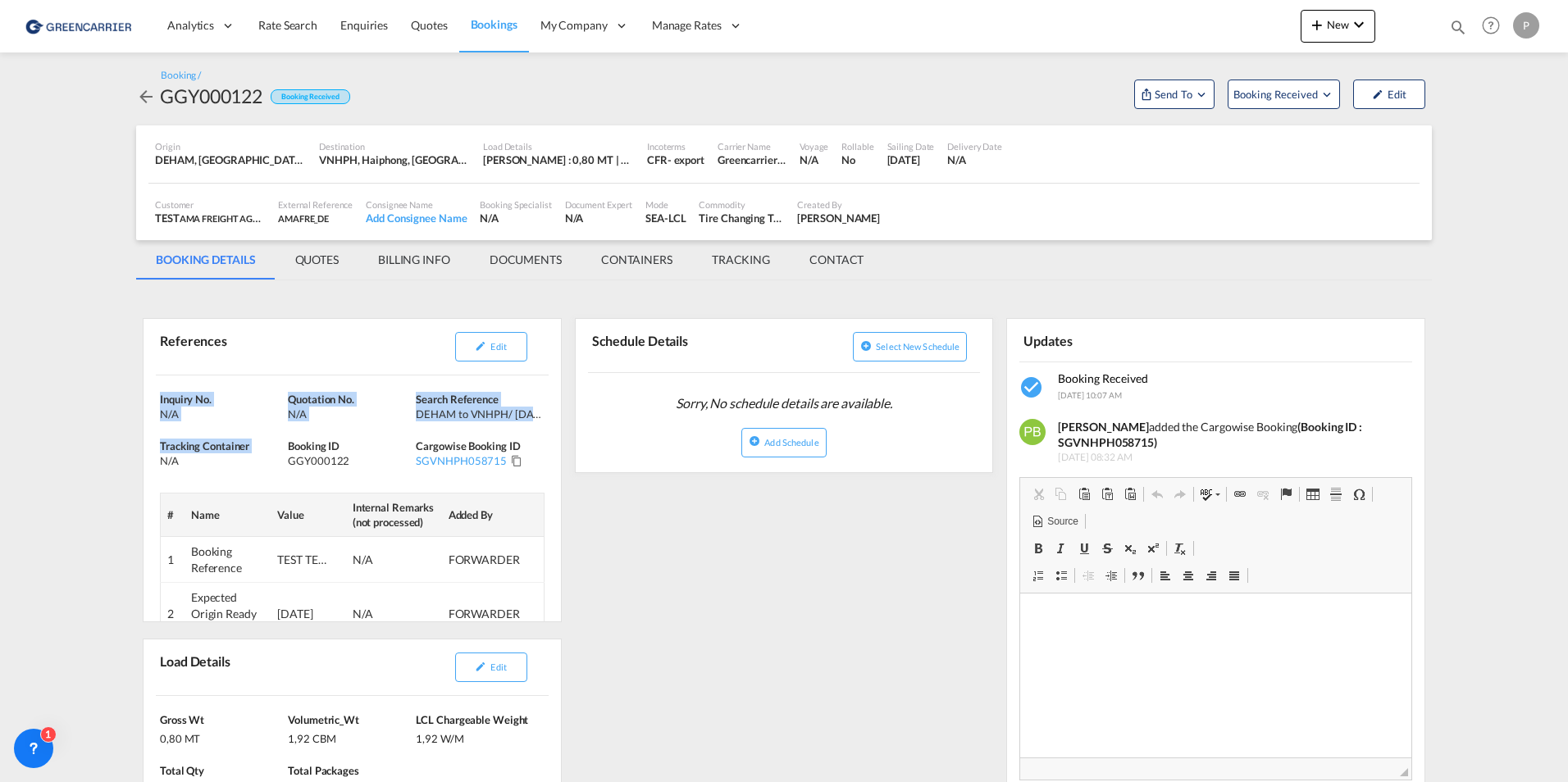
drag, startPoint x: 0, startPoint y: 405, endPoint x: -23, endPoint y: 454, distance: 54.1
click at [0, 454] on html "Analytics Reports Dashboard Rate Search Enquiries Quotes" at bounding box center [784, 391] width 1568 height 782
click at [128, 162] on md-content "Analytics Reports Dashboard Rate Search Enquiries Quotes Bookings" at bounding box center [784, 391] width 1568 height 782
drag, startPoint x: 265, startPoint y: 96, endPoint x: 163, endPoint y: 96, distance: 102.0
click at [163, 96] on div "GGY000122 Booking Received" at bounding box center [243, 96] width 215 height 26
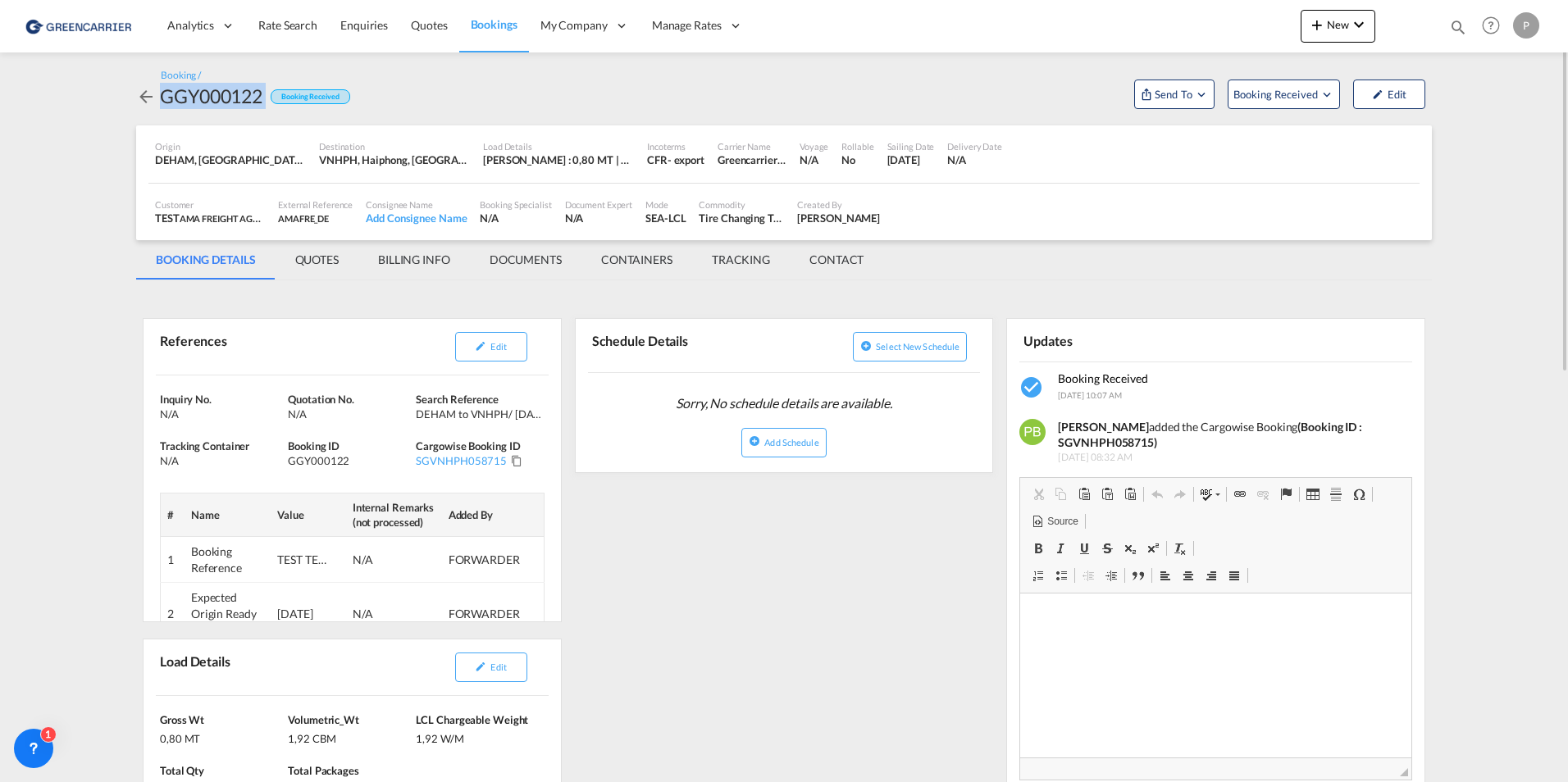
copy div "GGY000122"
click at [513, 458] on md-icon "Click to Copy" at bounding box center [516, 460] width 11 height 11
copy div "GGY000122"
click at [1257, 99] on span "Booking Received" at bounding box center [1277, 94] width 86 height 16
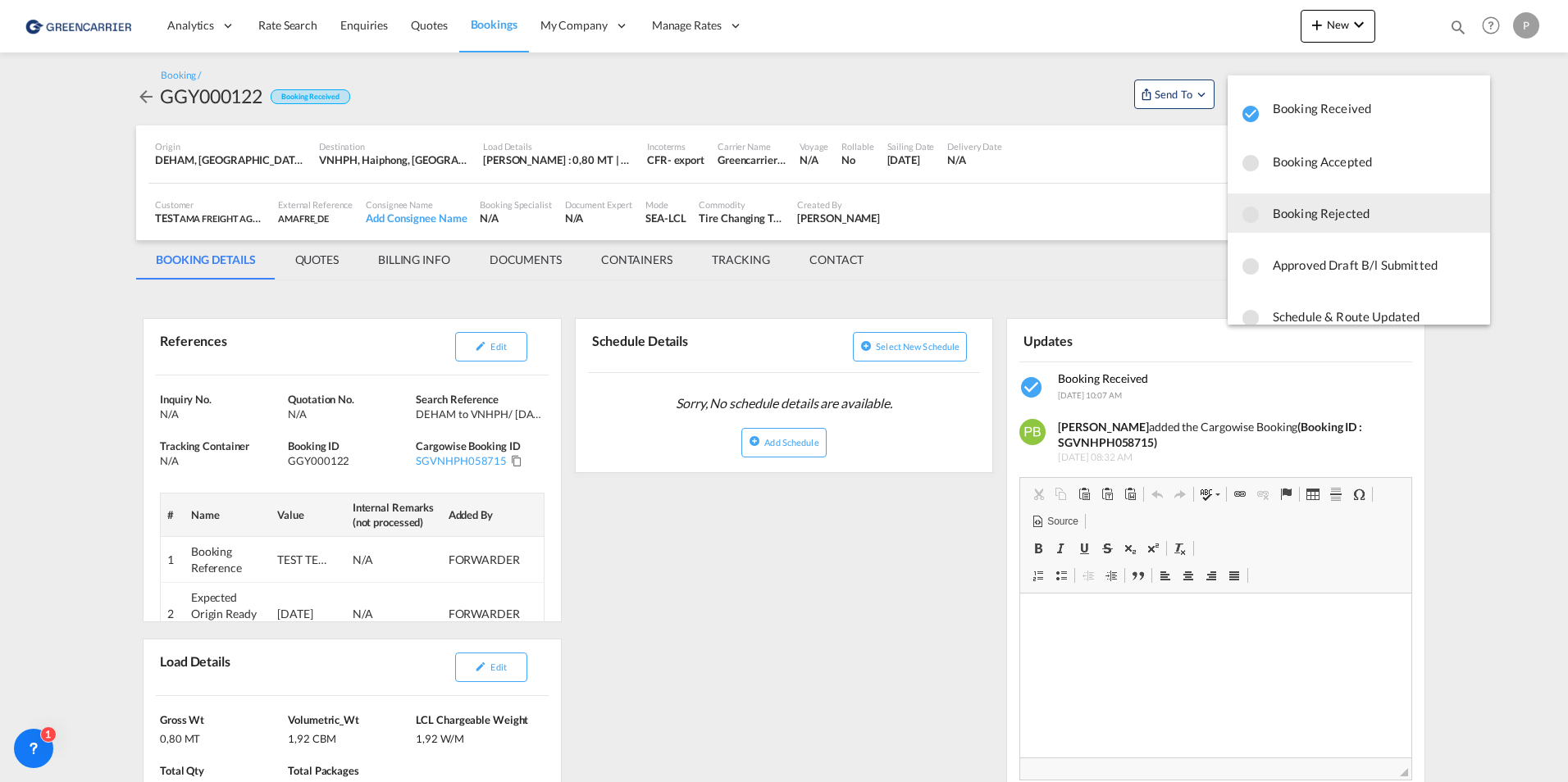
click at [1326, 208] on span "Booking Rejected" at bounding box center [1375, 213] width 204 height 29
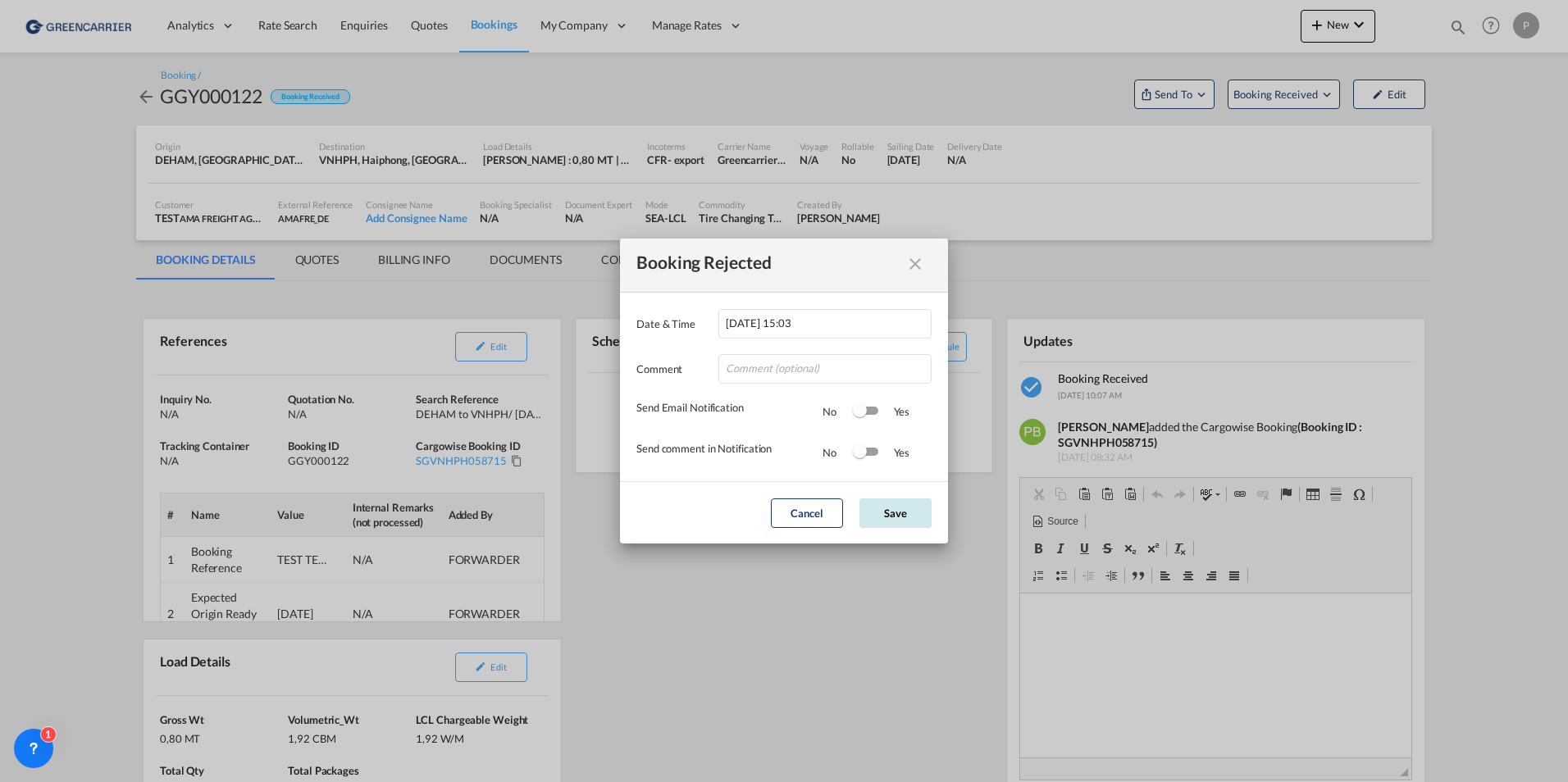
click at [887, 513] on button "Save" at bounding box center [896, 513] width 72 height 29
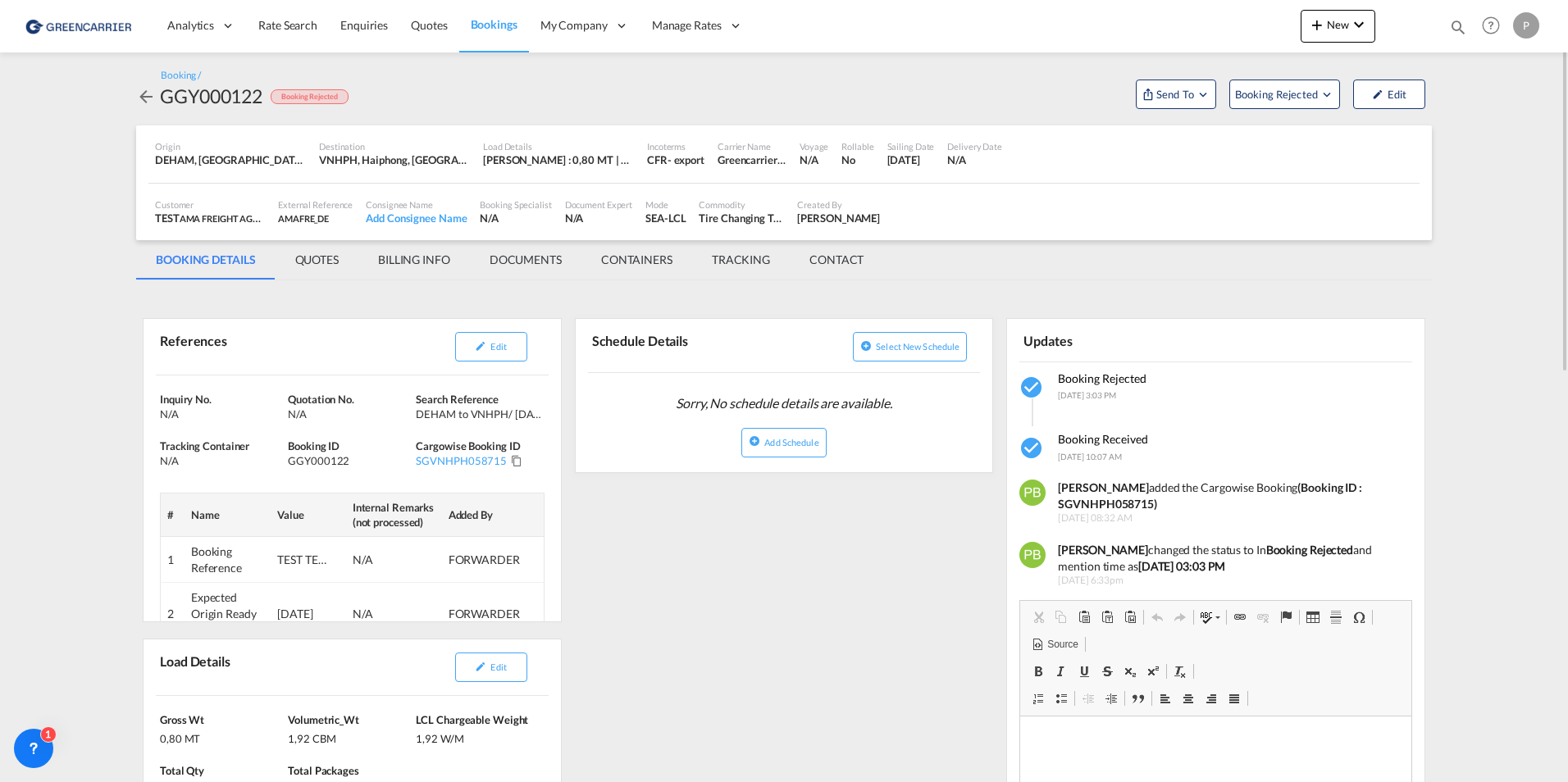
click at [145, 95] on md-icon "icon-arrow-left" at bounding box center [146, 96] width 20 height 20
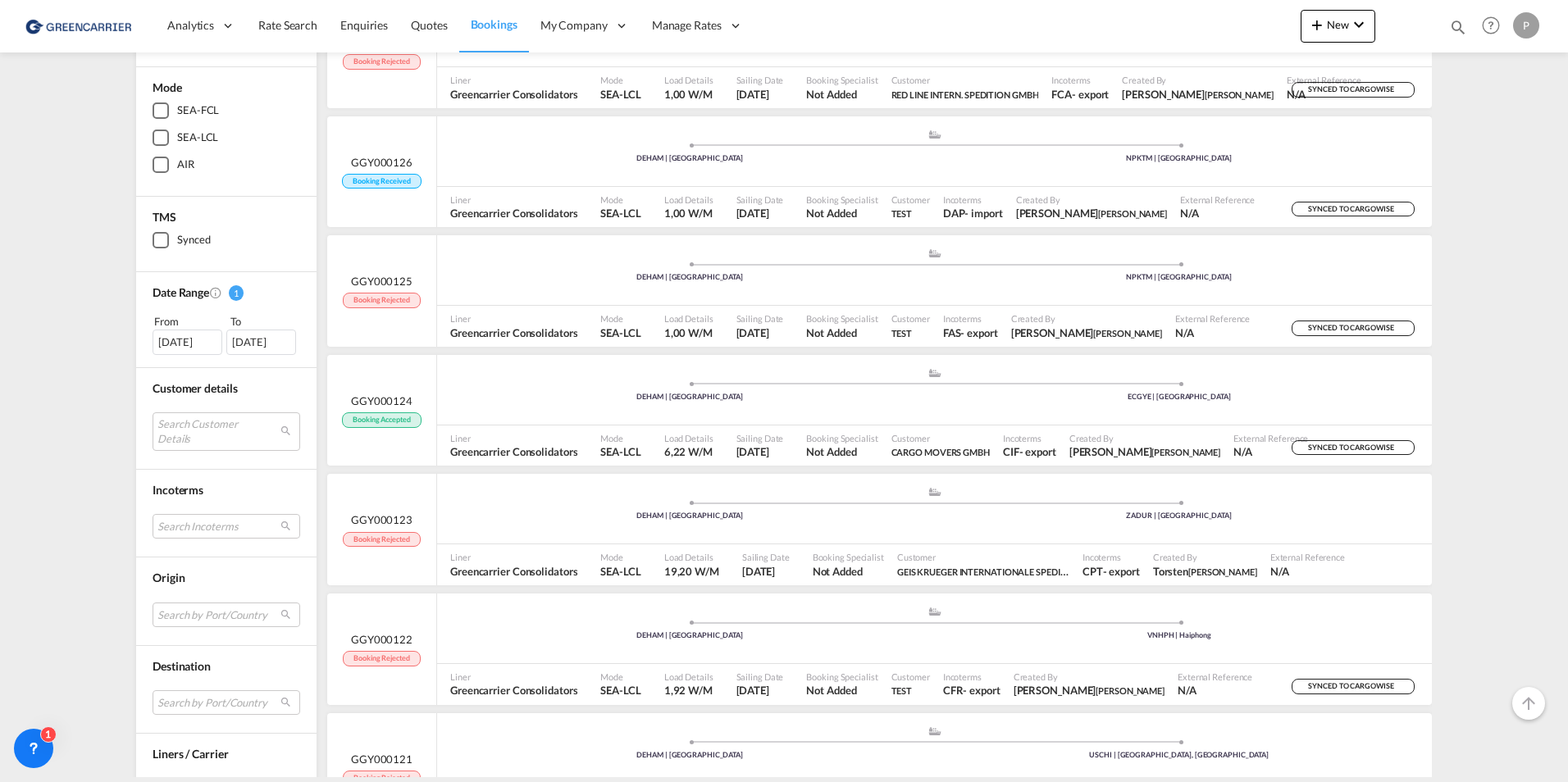
scroll to position [328, 0]
